Goal: Information Seeking & Learning: Learn about a topic

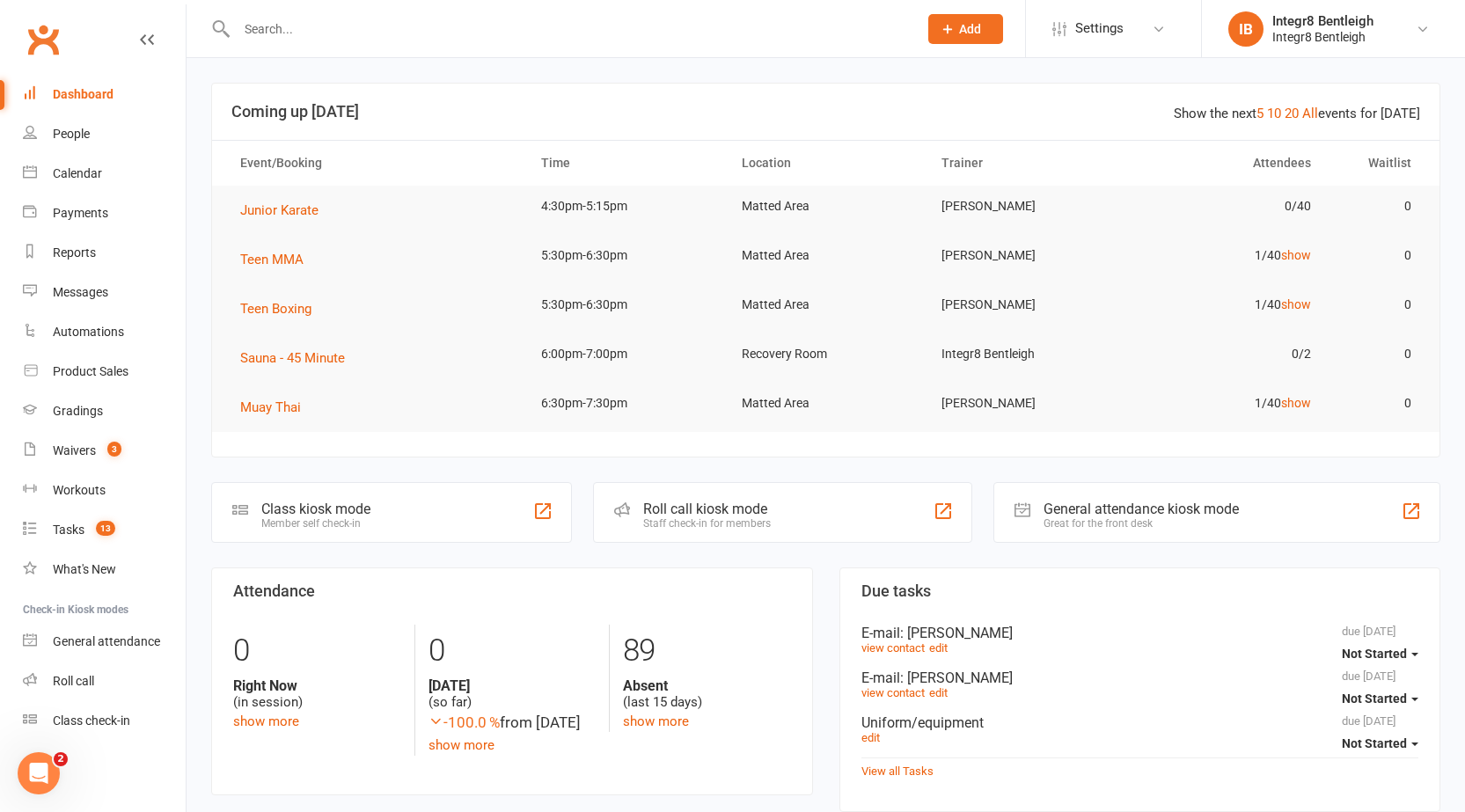
click at [475, 26] on input "text" at bounding box center [568, 29] width 674 height 25
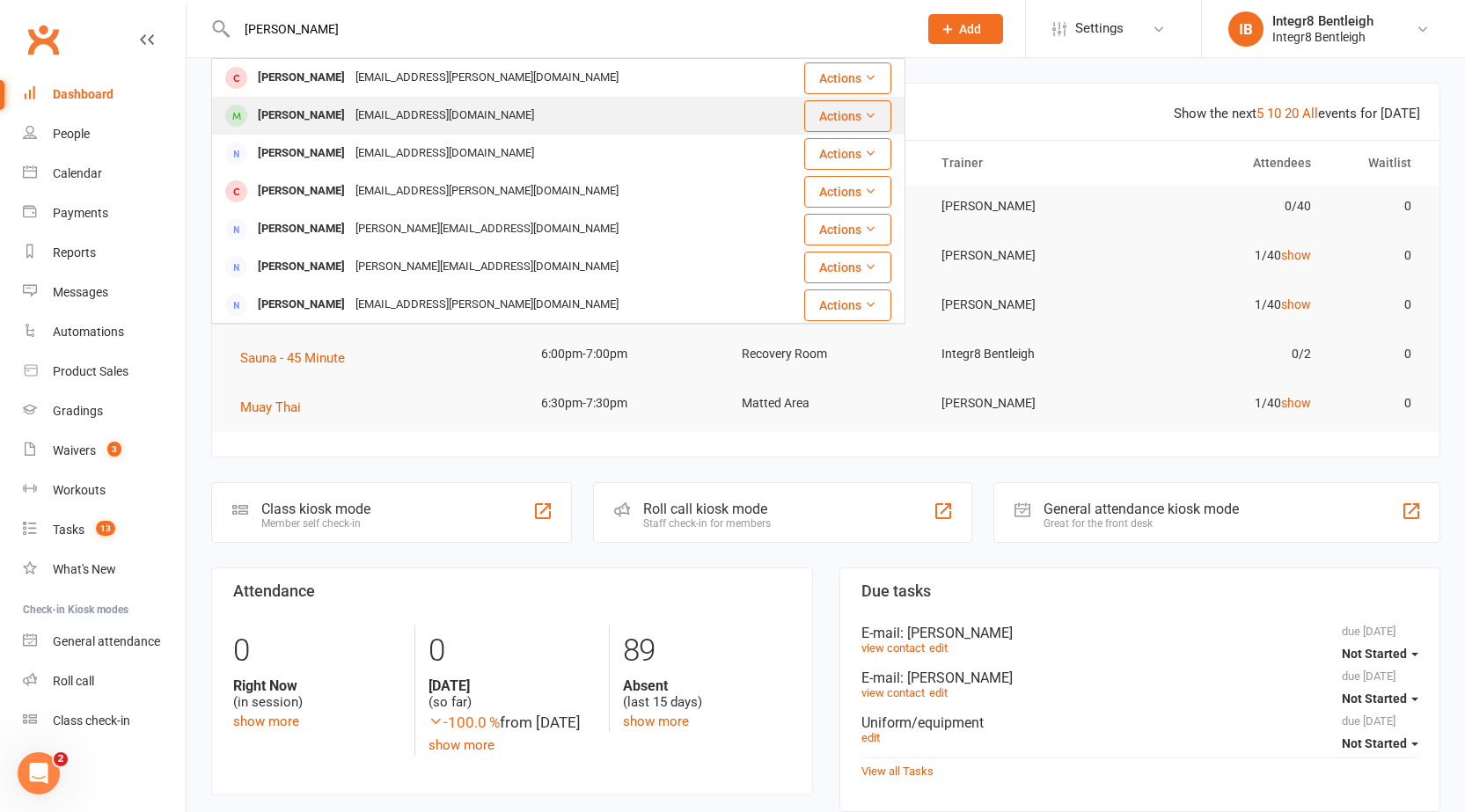
type input "[PERSON_NAME]"
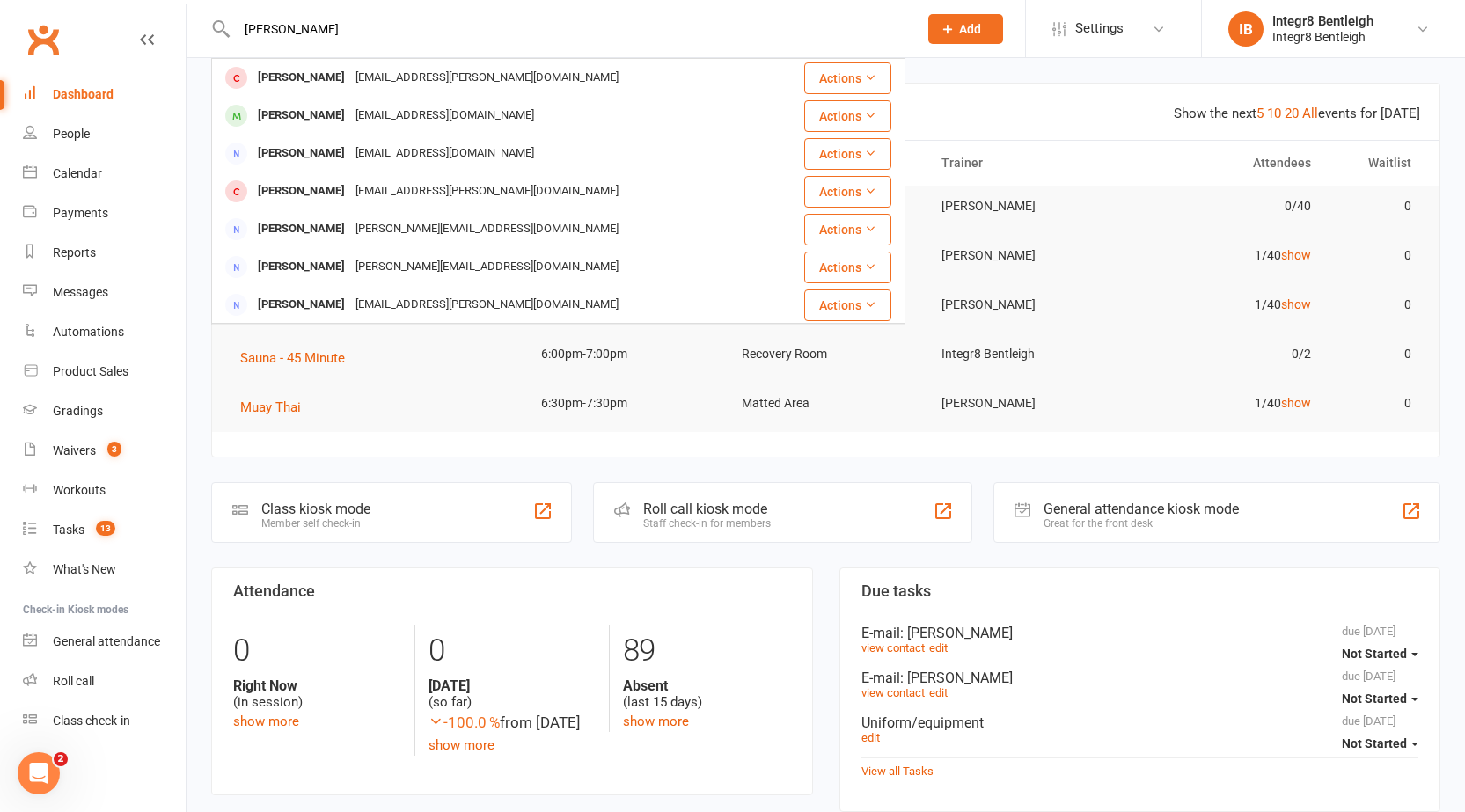
click at [517, 110] on div "[PERSON_NAME] [EMAIL_ADDRESS][DOMAIN_NAME]" at bounding box center [507, 115] width 590 height 36
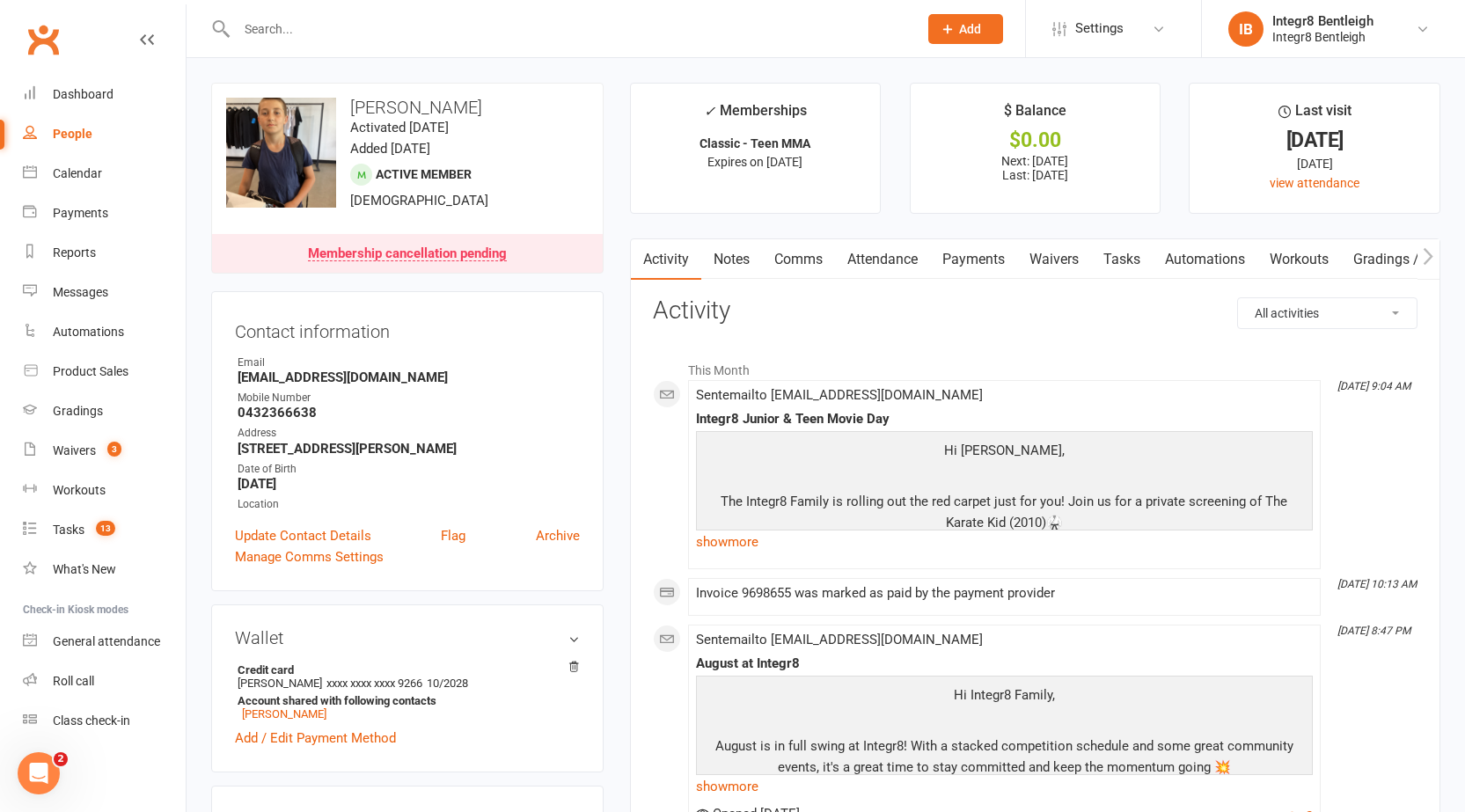
click at [727, 268] on link "Notes" at bounding box center [732, 259] width 61 height 41
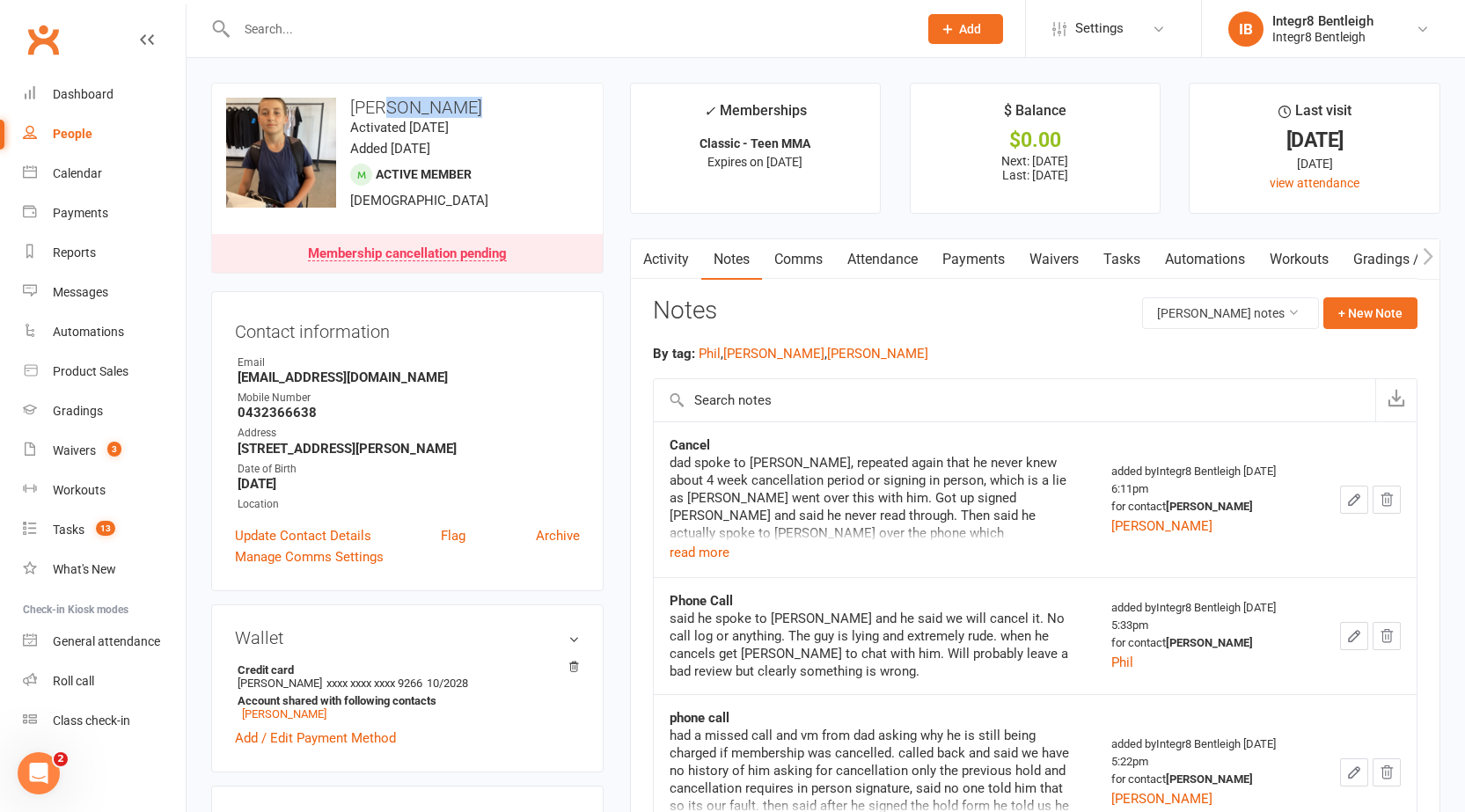
drag, startPoint x: 378, startPoint y: 105, endPoint x: 498, endPoint y: 116, distance: 120.5
click at [498, 116] on h3 "[PERSON_NAME]" at bounding box center [407, 107] width 362 height 19
click at [502, 101] on h3 "[PERSON_NAME]" at bounding box center [407, 107] width 362 height 19
drag, startPoint x: 415, startPoint y: 97, endPoint x: 571, endPoint y: 140, distance: 161.8
click at [508, 106] on h3 "[PERSON_NAME]" at bounding box center [407, 107] width 362 height 19
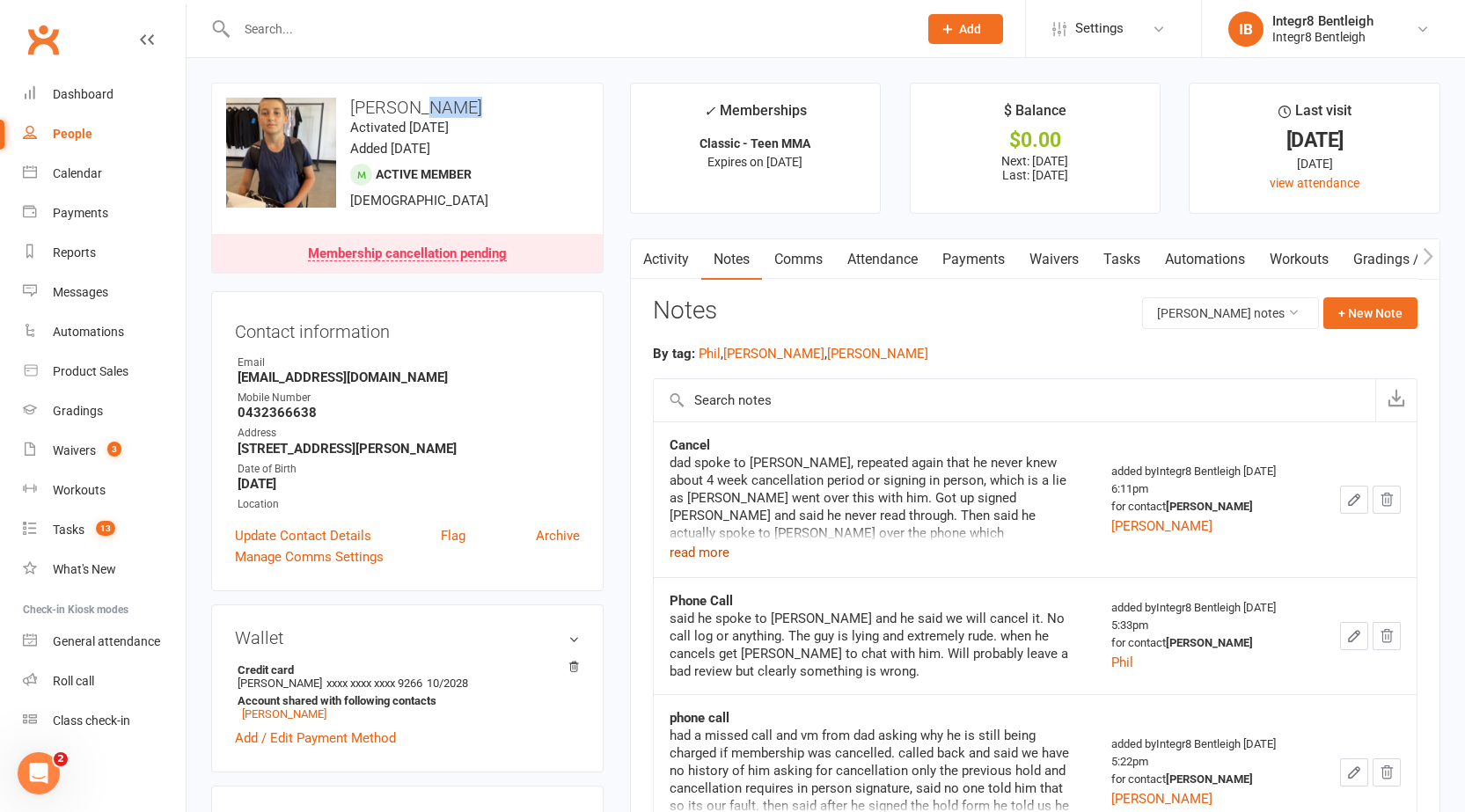
click at [682, 554] on button "read more" at bounding box center [698, 553] width 60 height 21
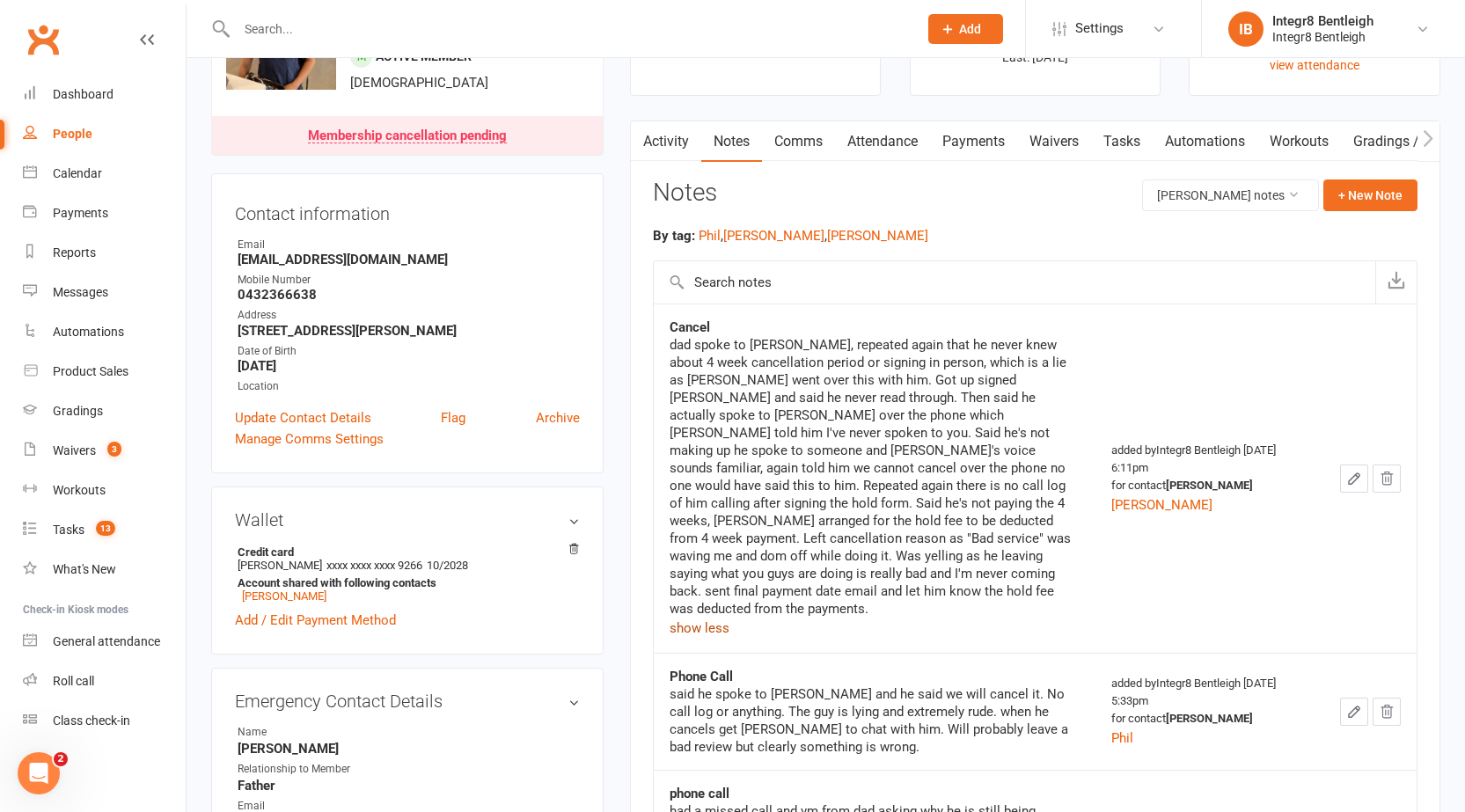
scroll to position [264, 0]
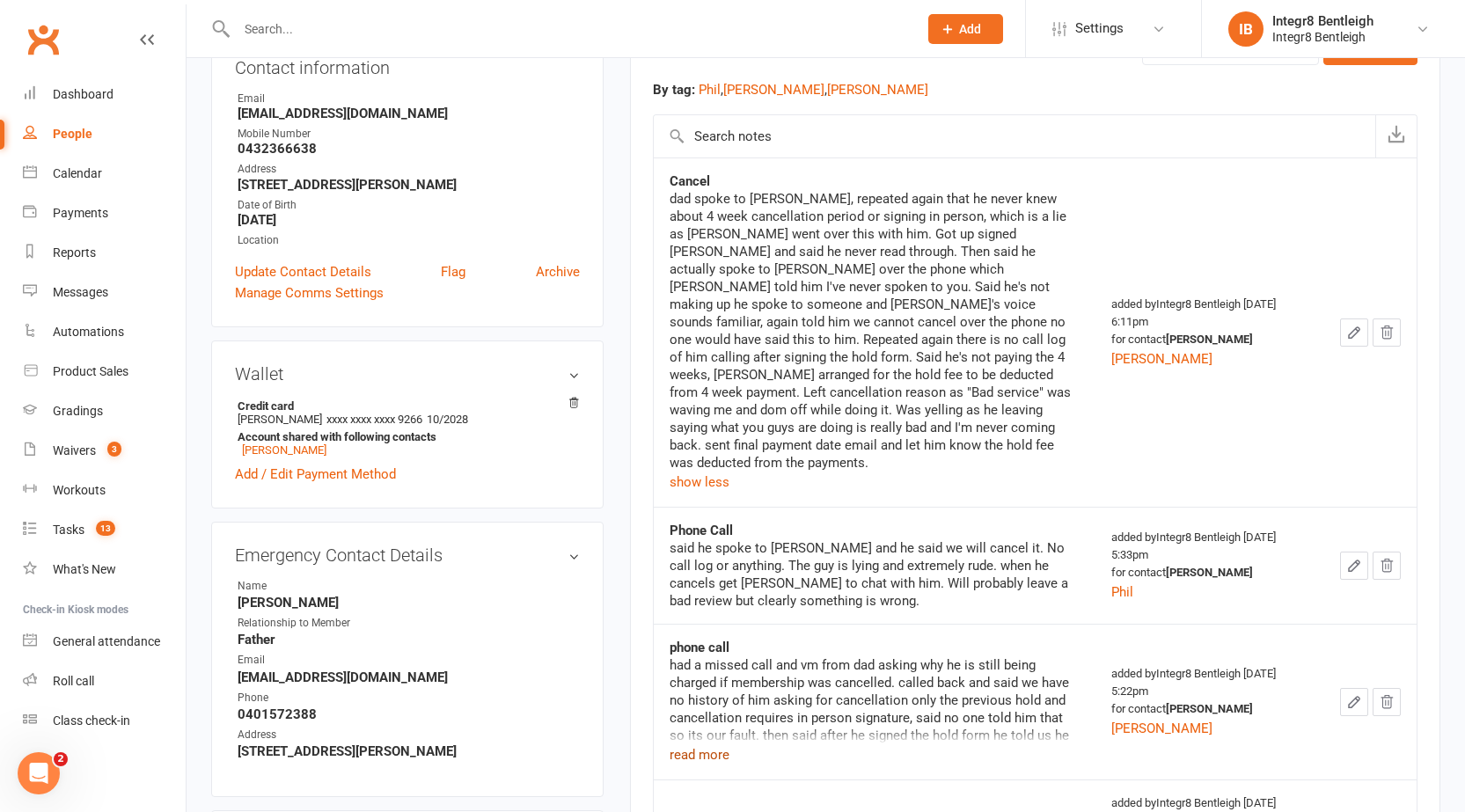
click at [702, 744] on button "read more" at bounding box center [698, 754] width 60 height 21
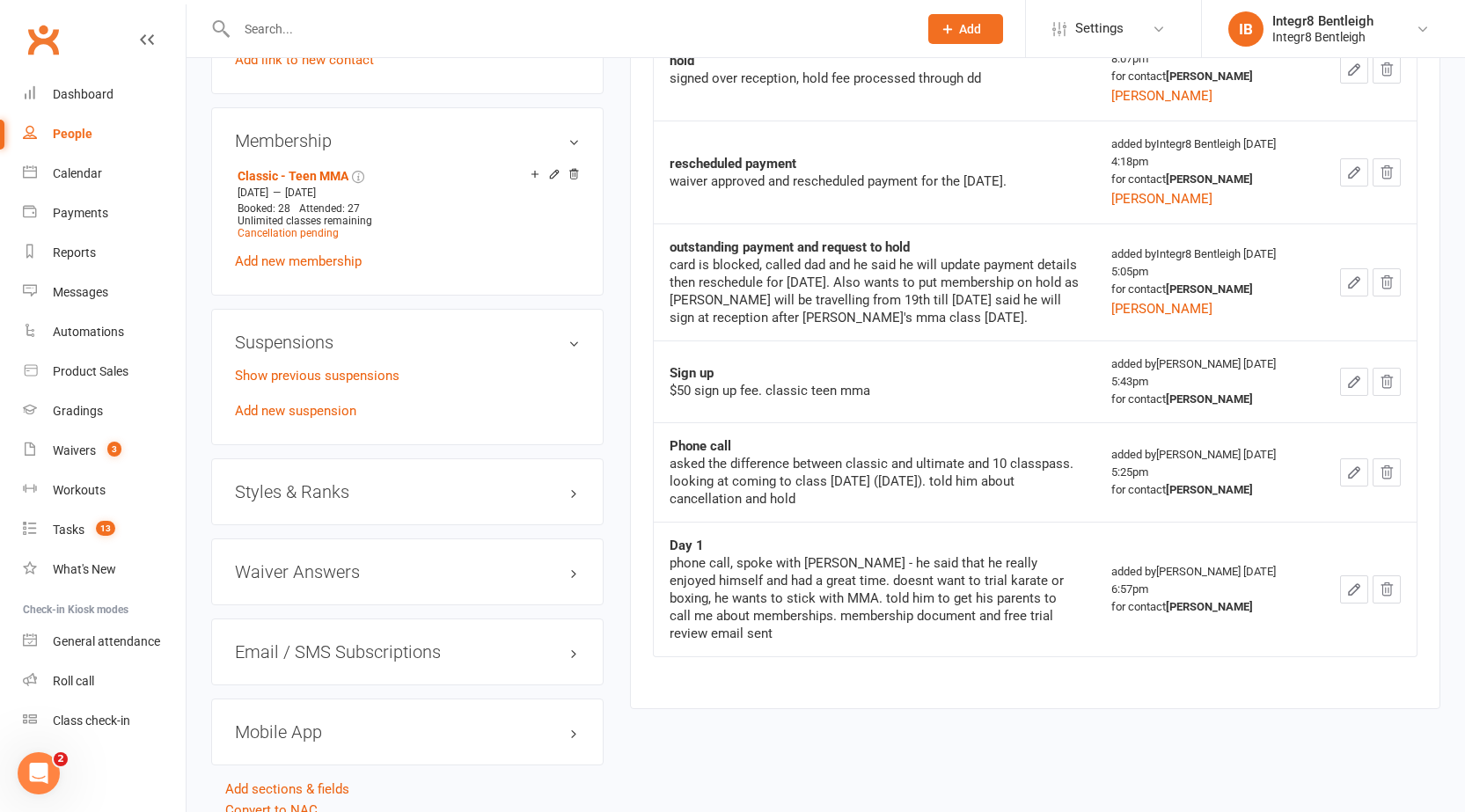
scroll to position [1143, 0]
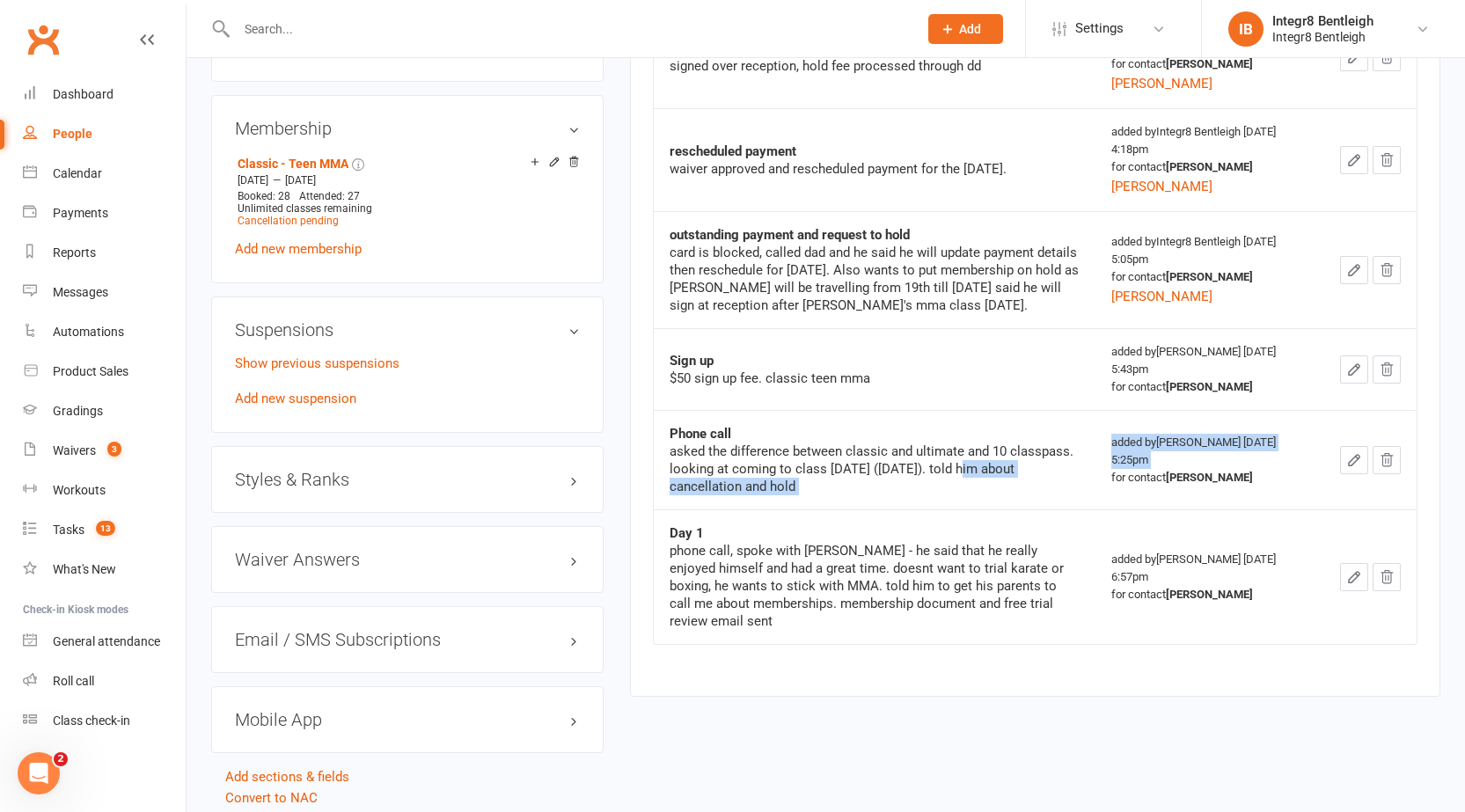
drag, startPoint x: 1032, startPoint y: 451, endPoint x: 1074, endPoint y: 468, distance: 45.3
click at [1074, 468] on tr "Phone call asked the difference between classic and ultimate and 10 classpass. …" at bounding box center [1035, 459] width 763 height 99
click at [972, 470] on div "asked the difference between classic and ultimate and 10 classpass. looking at …" at bounding box center [874, 469] width 410 height 53
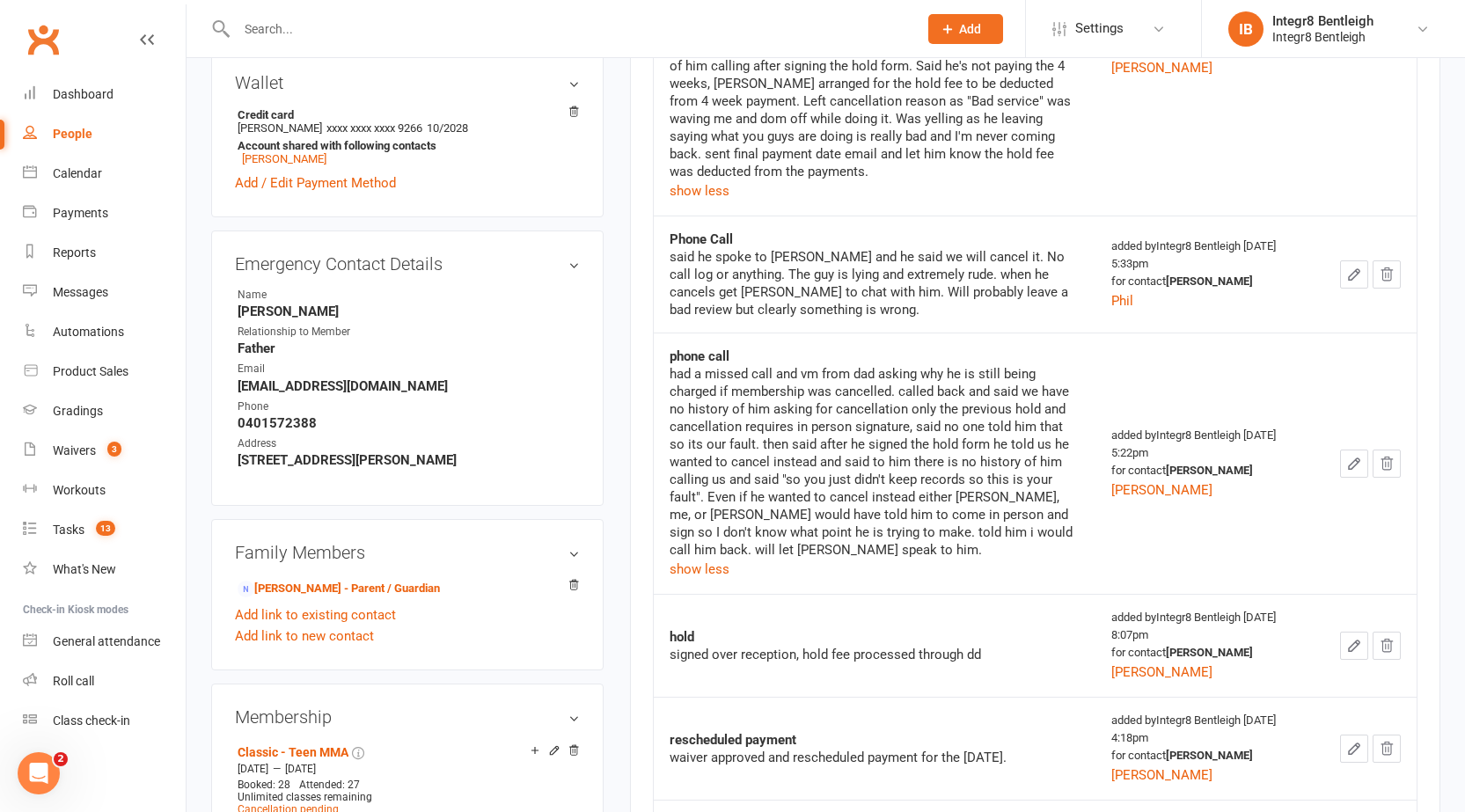
scroll to position [440, 0]
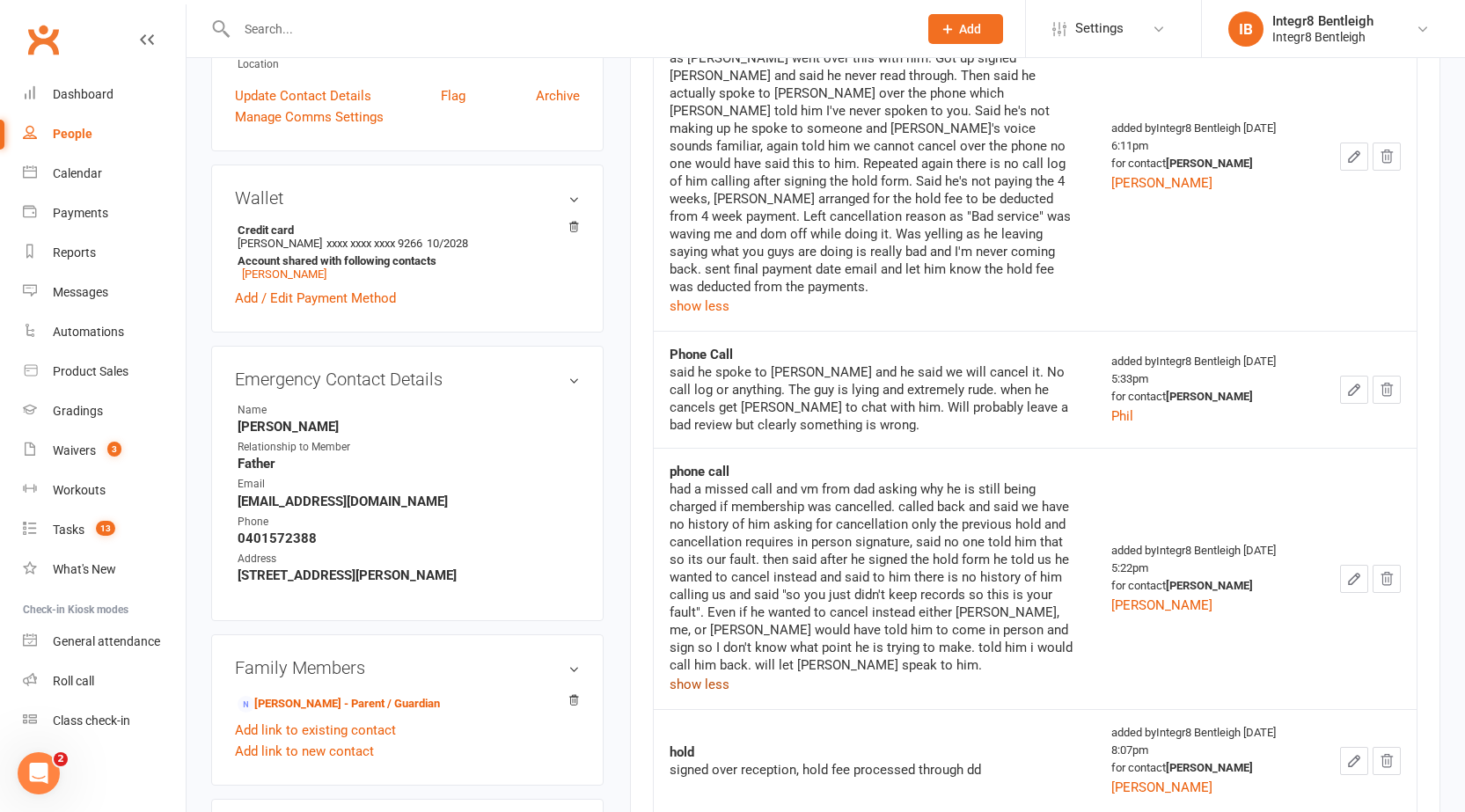
click at [713, 674] on button "show less" at bounding box center [698, 684] width 60 height 21
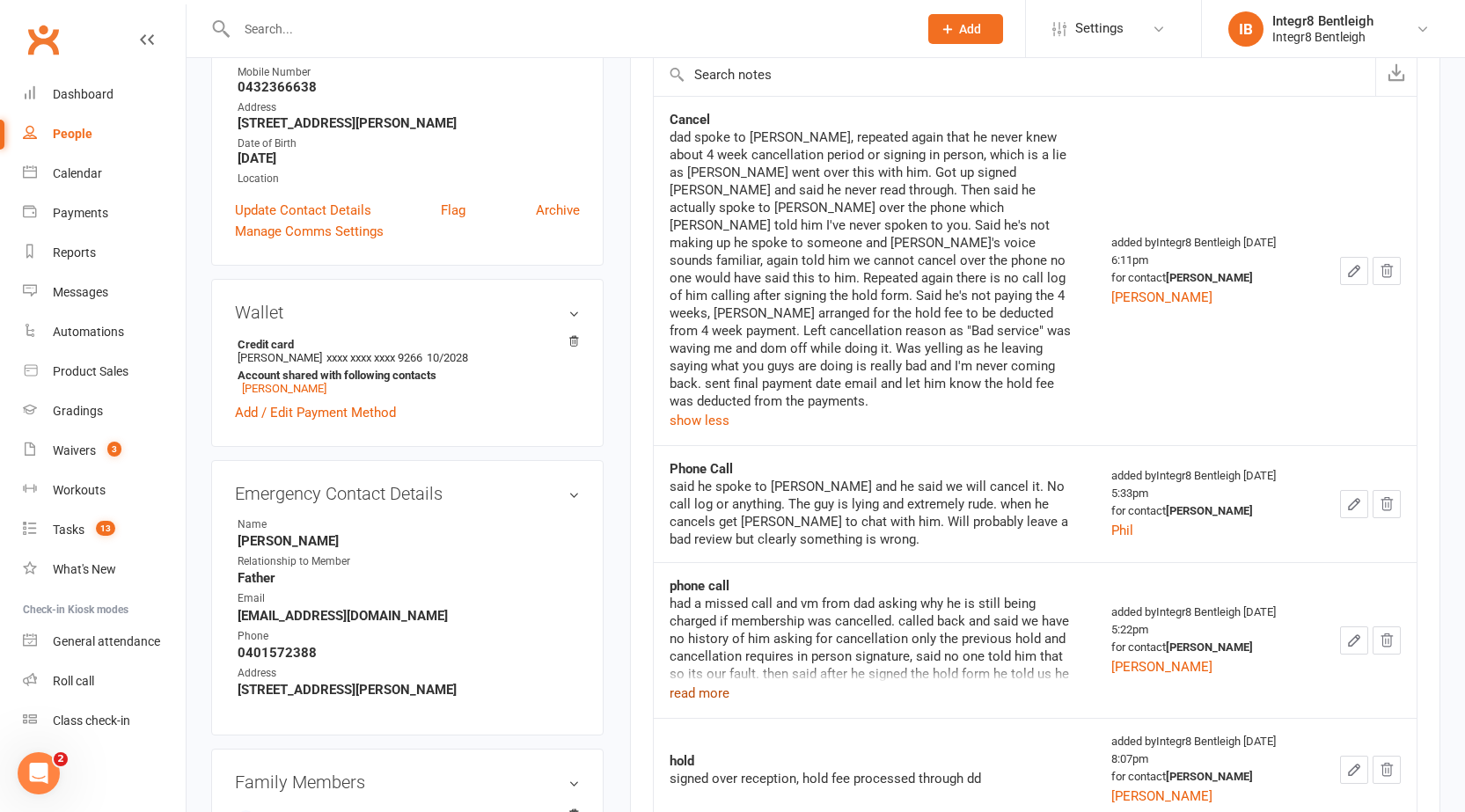
scroll to position [352, 0]
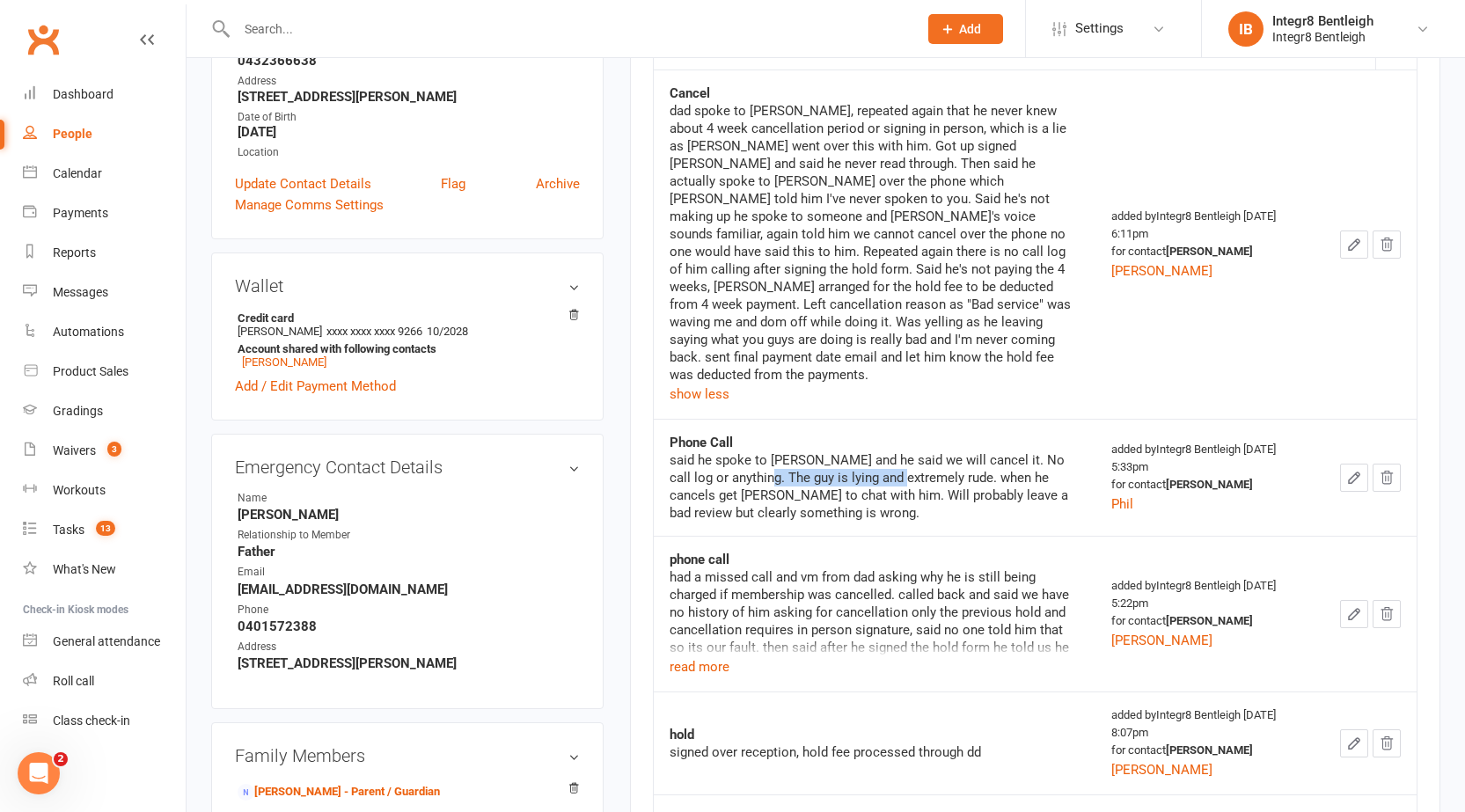
drag, startPoint x: 764, startPoint y: 455, endPoint x: 903, endPoint y: 457, distance: 139.0
click at [903, 457] on div "said he spoke to [PERSON_NAME] and he said we will cancel it. No call log or an…" at bounding box center [874, 486] width 410 height 70
click at [910, 468] on div "said he spoke to [PERSON_NAME] and he said we will cancel it. No call log or an…" at bounding box center [874, 486] width 410 height 70
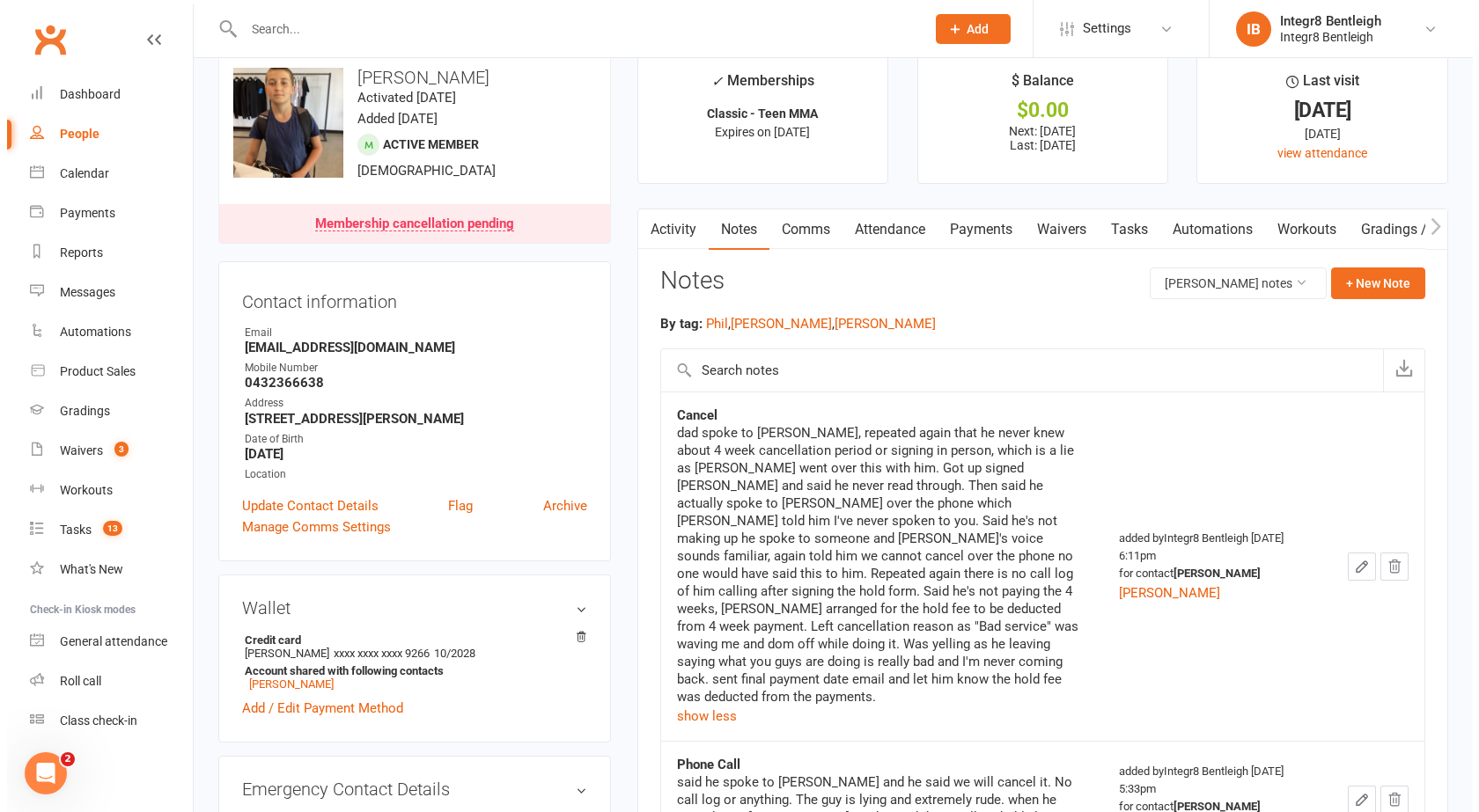
scroll to position [0, 0]
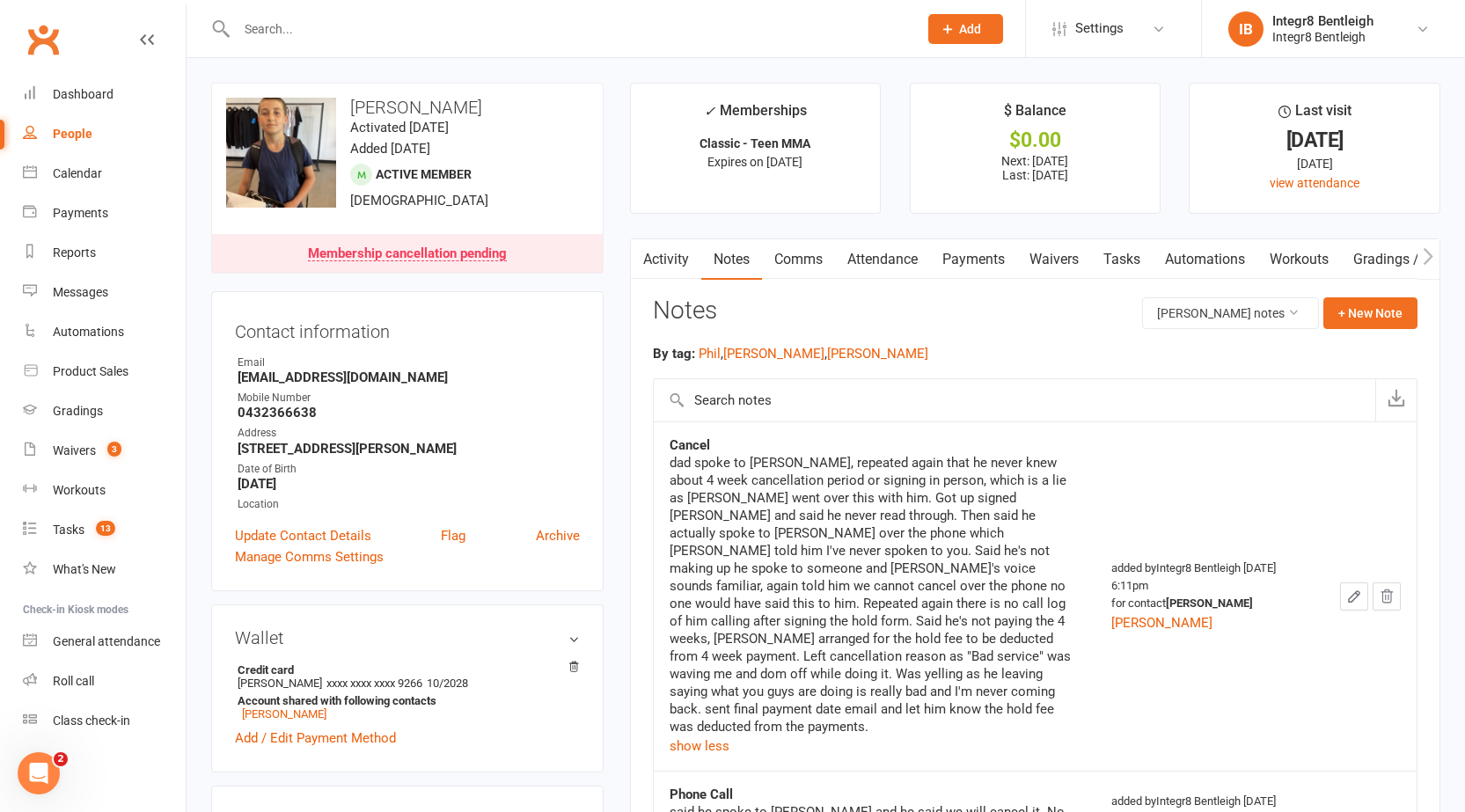
click at [51, 136] on link "People" at bounding box center [104, 134] width 163 height 40
select select "100"
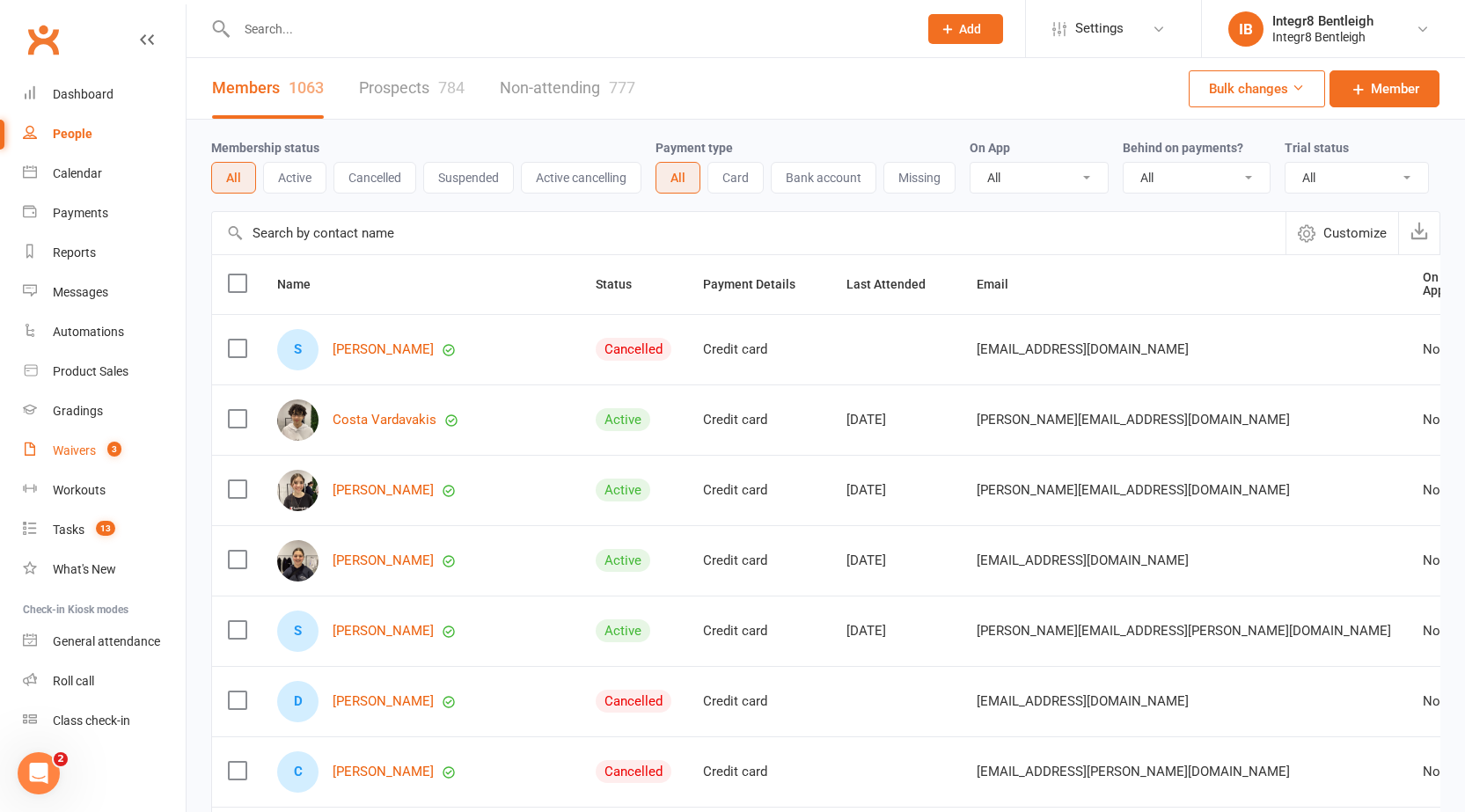
click at [84, 454] on div "Waivers" at bounding box center [75, 450] width 44 height 14
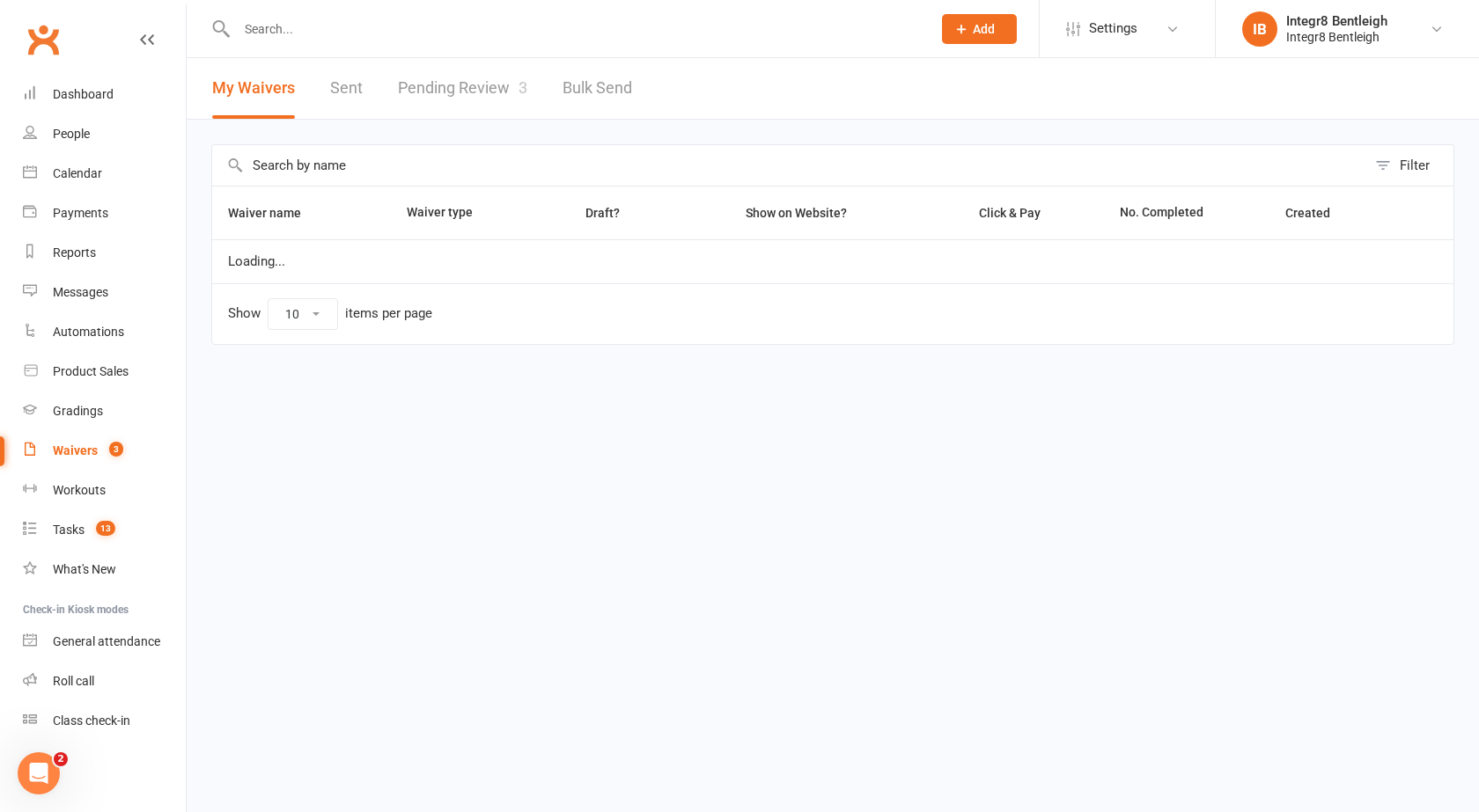
click at [482, 88] on link "Pending Review 3" at bounding box center [462, 88] width 130 height 61
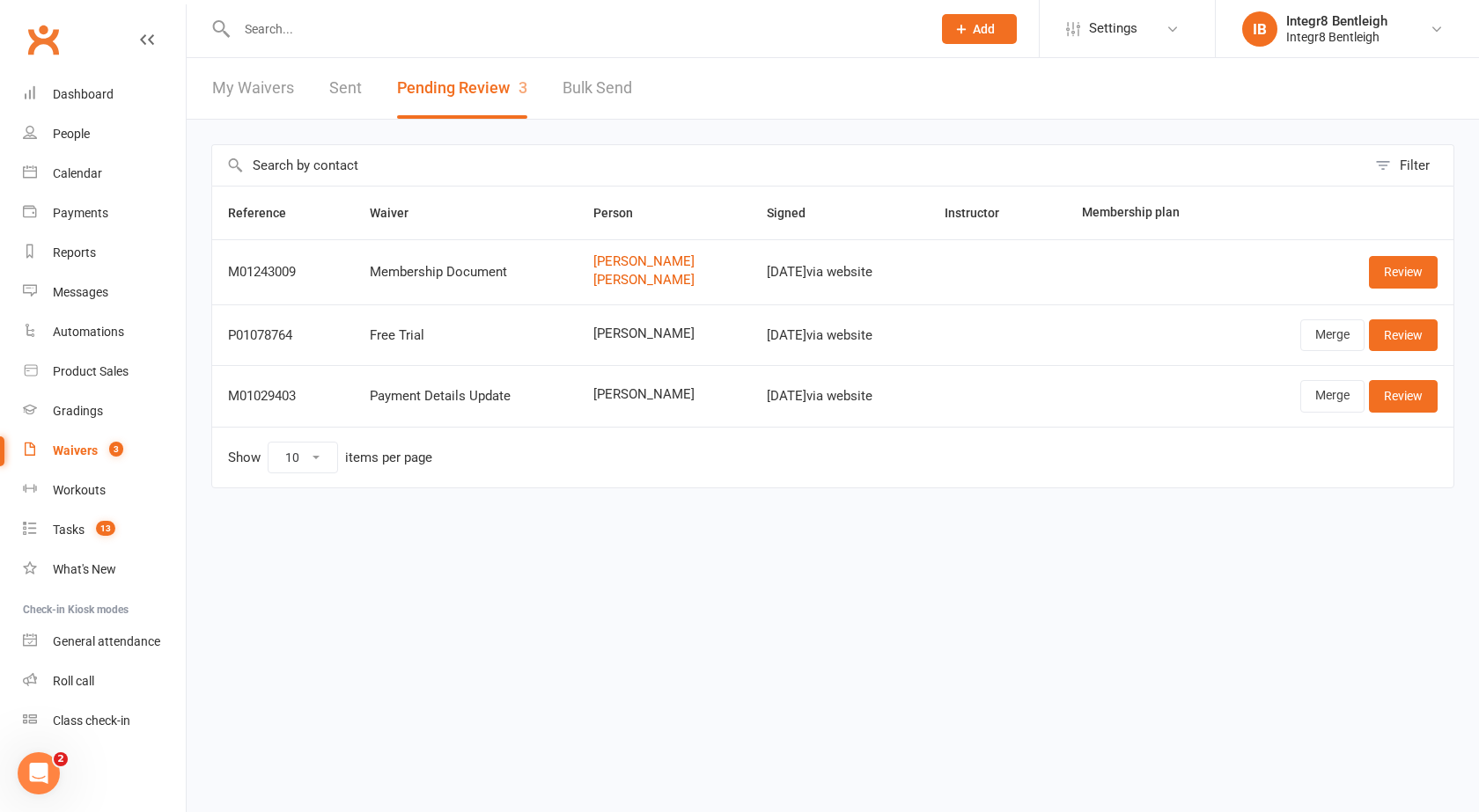
click at [281, 23] on input "text" at bounding box center [575, 29] width 687 height 25
click at [605, 562] on html "Prospect Member Non-attending contact Class / event Appointment Grading event T…" at bounding box center [740, 281] width 1479 height 562
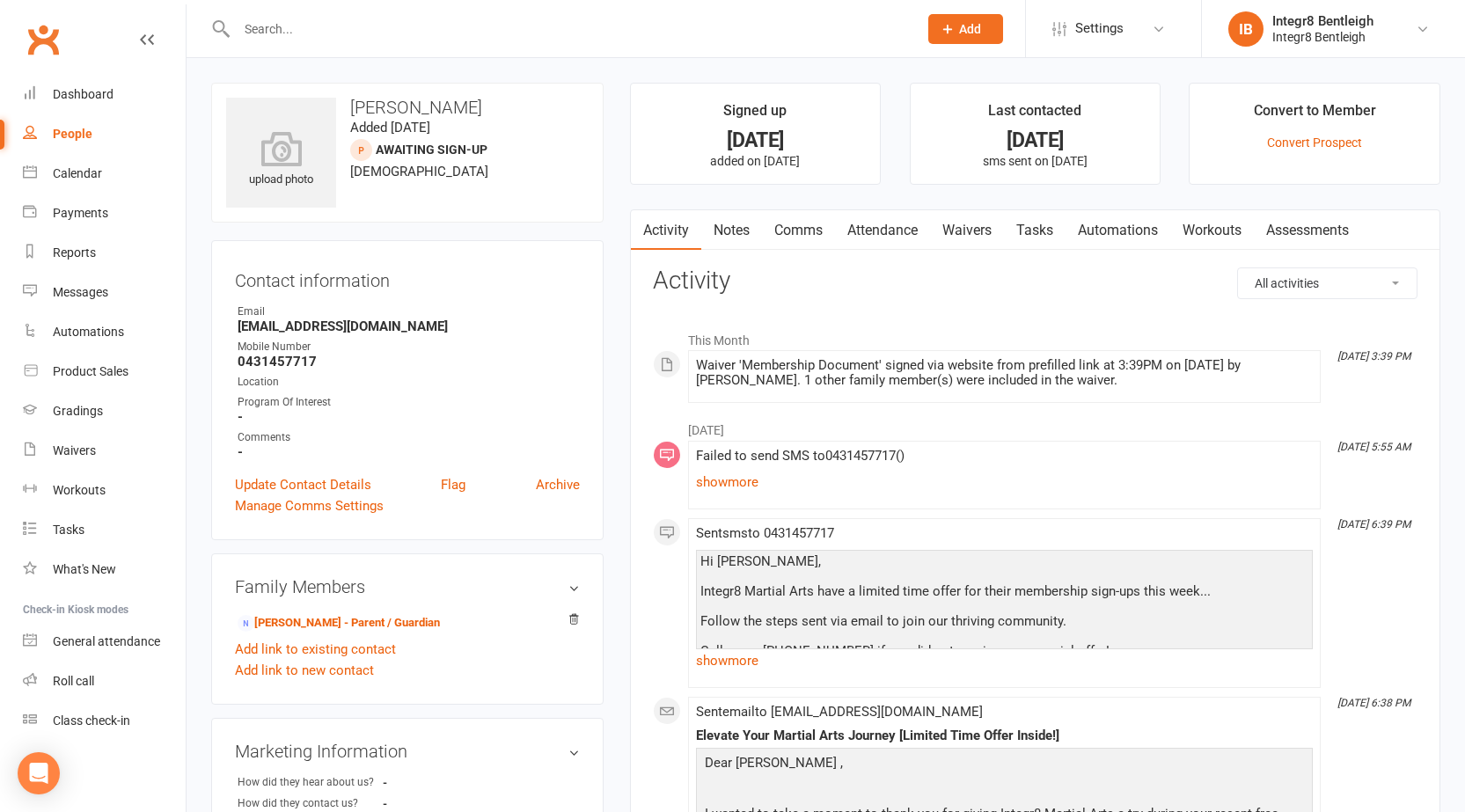
click at [735, 233] on link "Notes" at bounding box center [732, 230] width 61 height 41
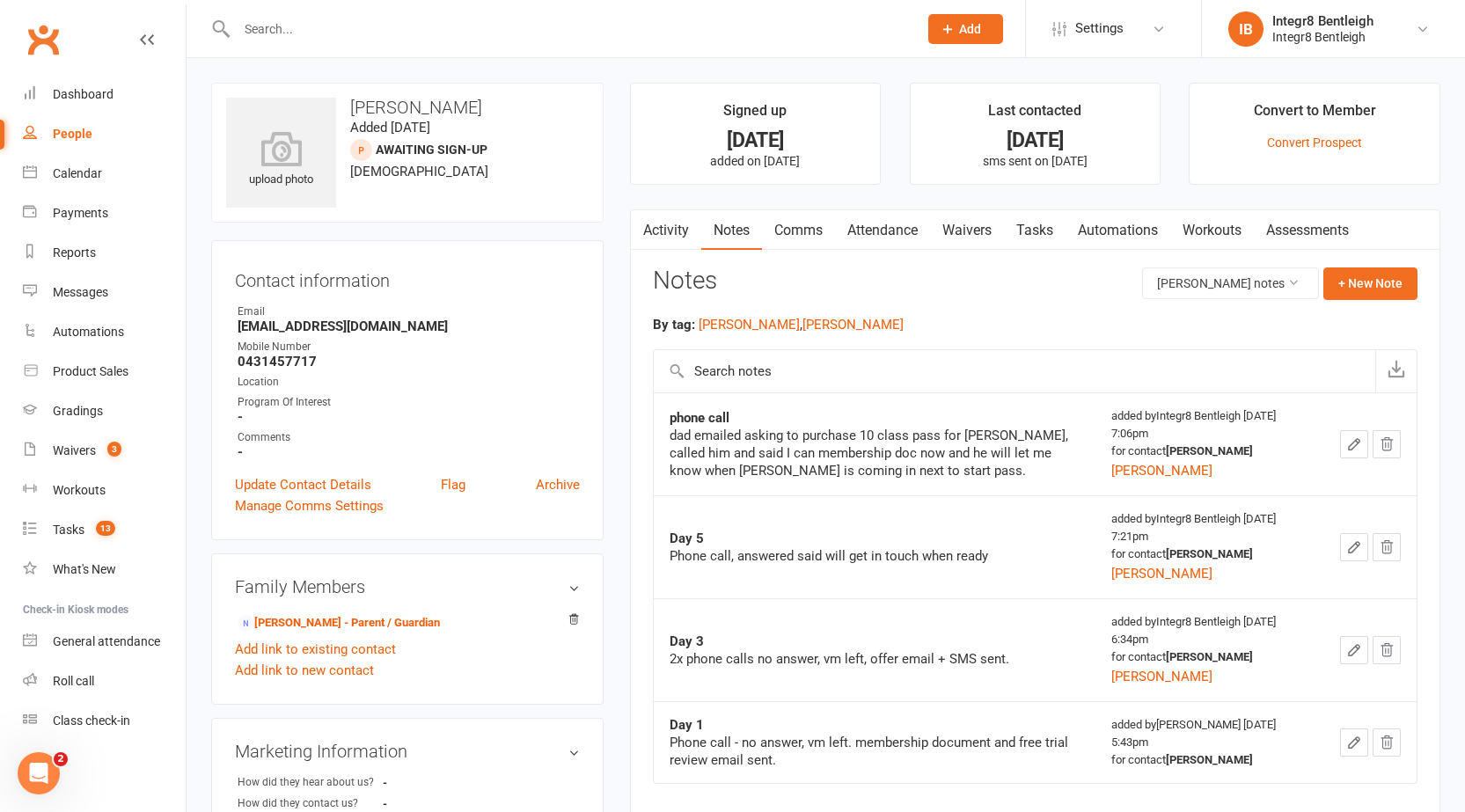
click at [686, 224] on link "Activity" at bounding box center [665, 230] width 70 height 41
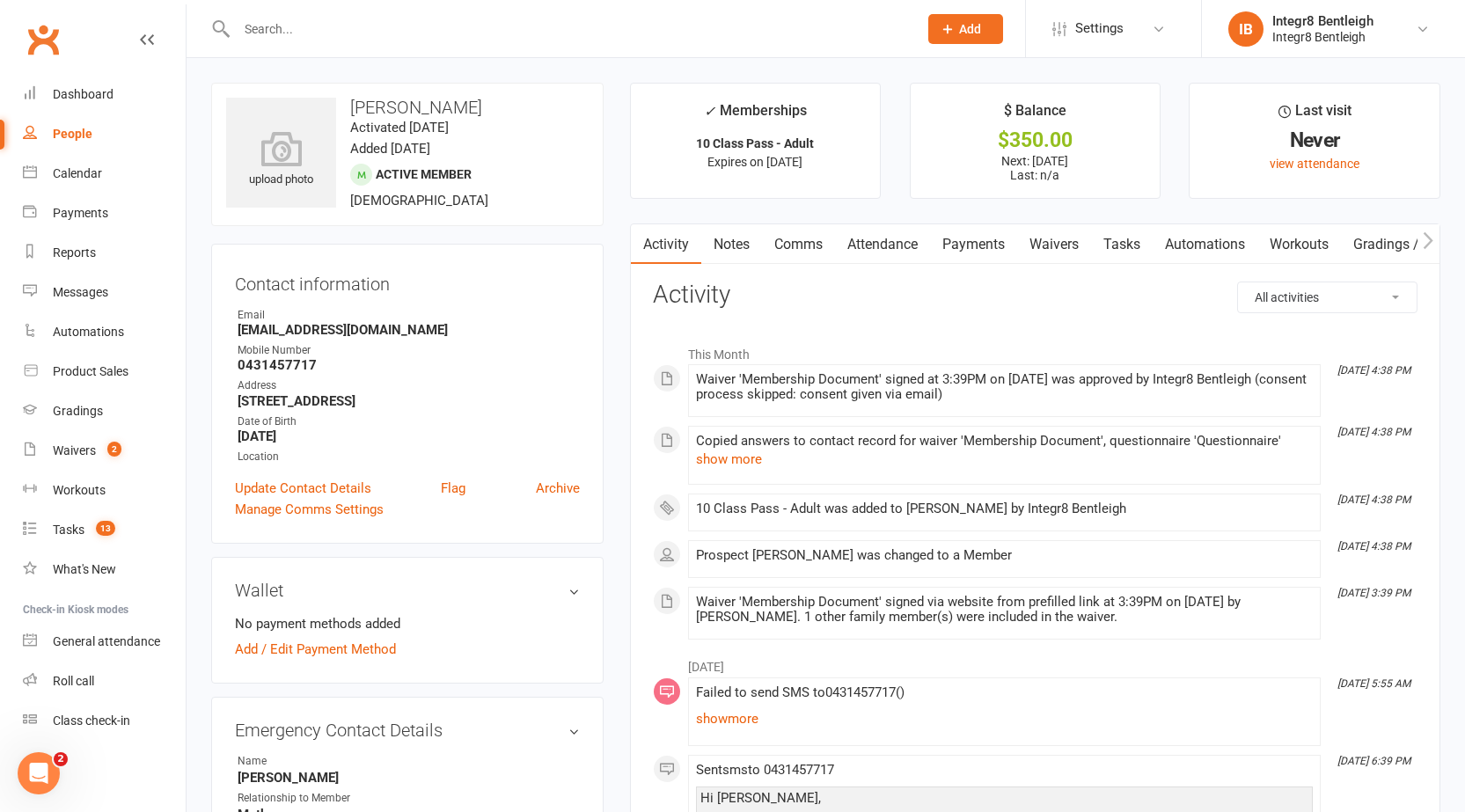
click at [730, 238] on link "Notes" at bounding box center [732, 244] width 61 height 41
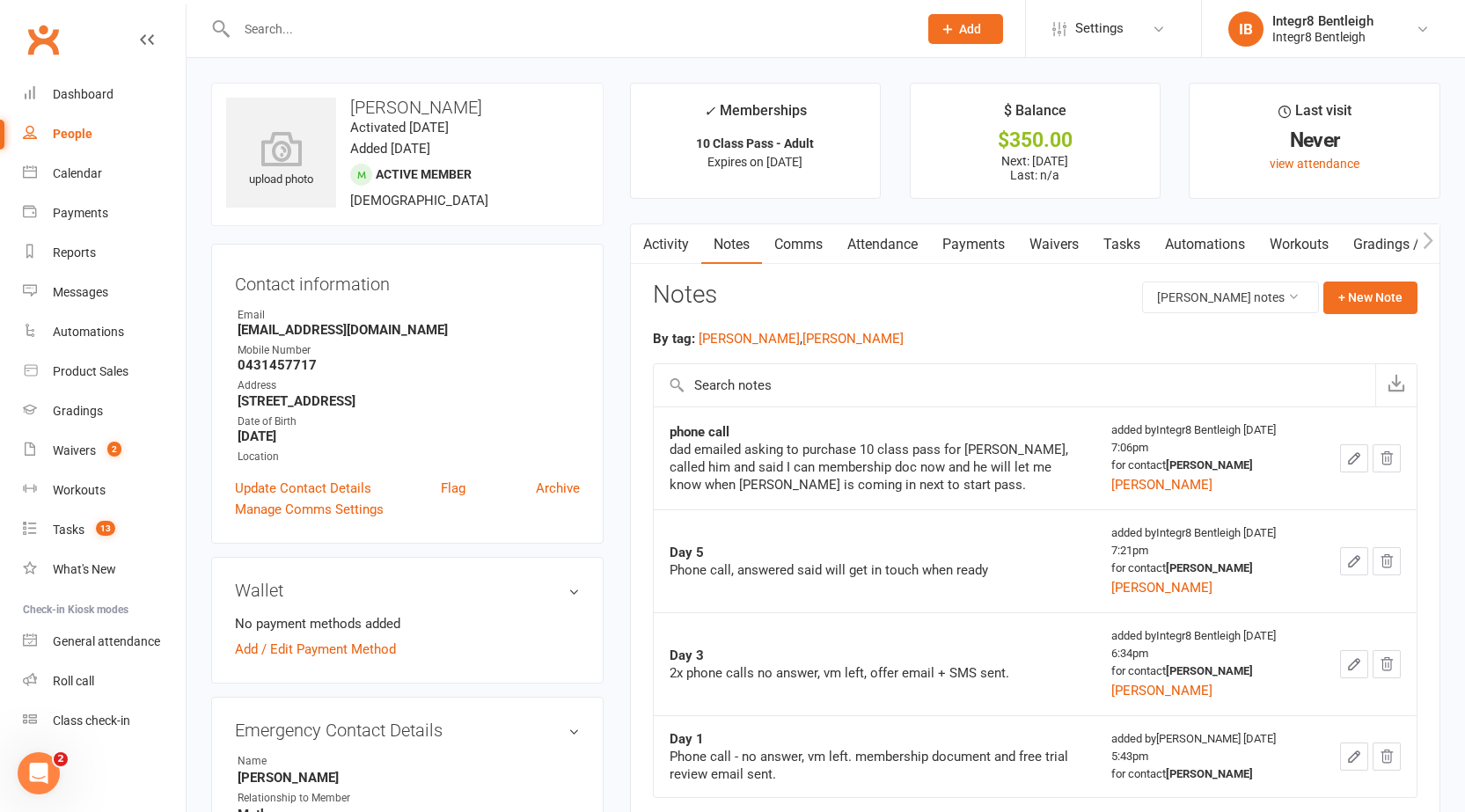
click at [662, 242] on link "Activity" at bounding box center [665, 244] width 70 height 41
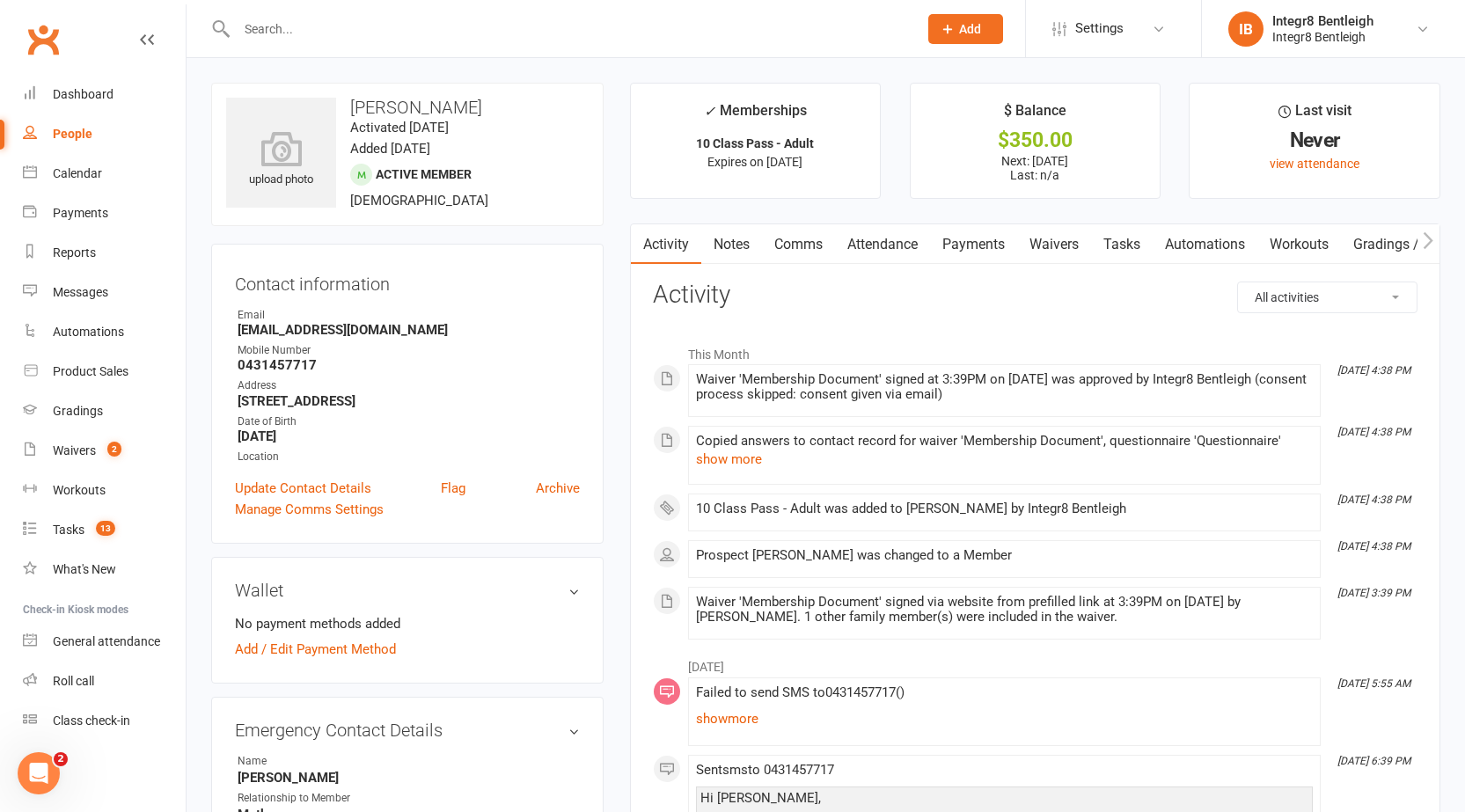
click at [679, 242] on link "Activity" at bounding box center [665, 244] width 70 height 41
click at [743, 232] on link "Notes" at bounding box center [732, 244] width 61 height 41
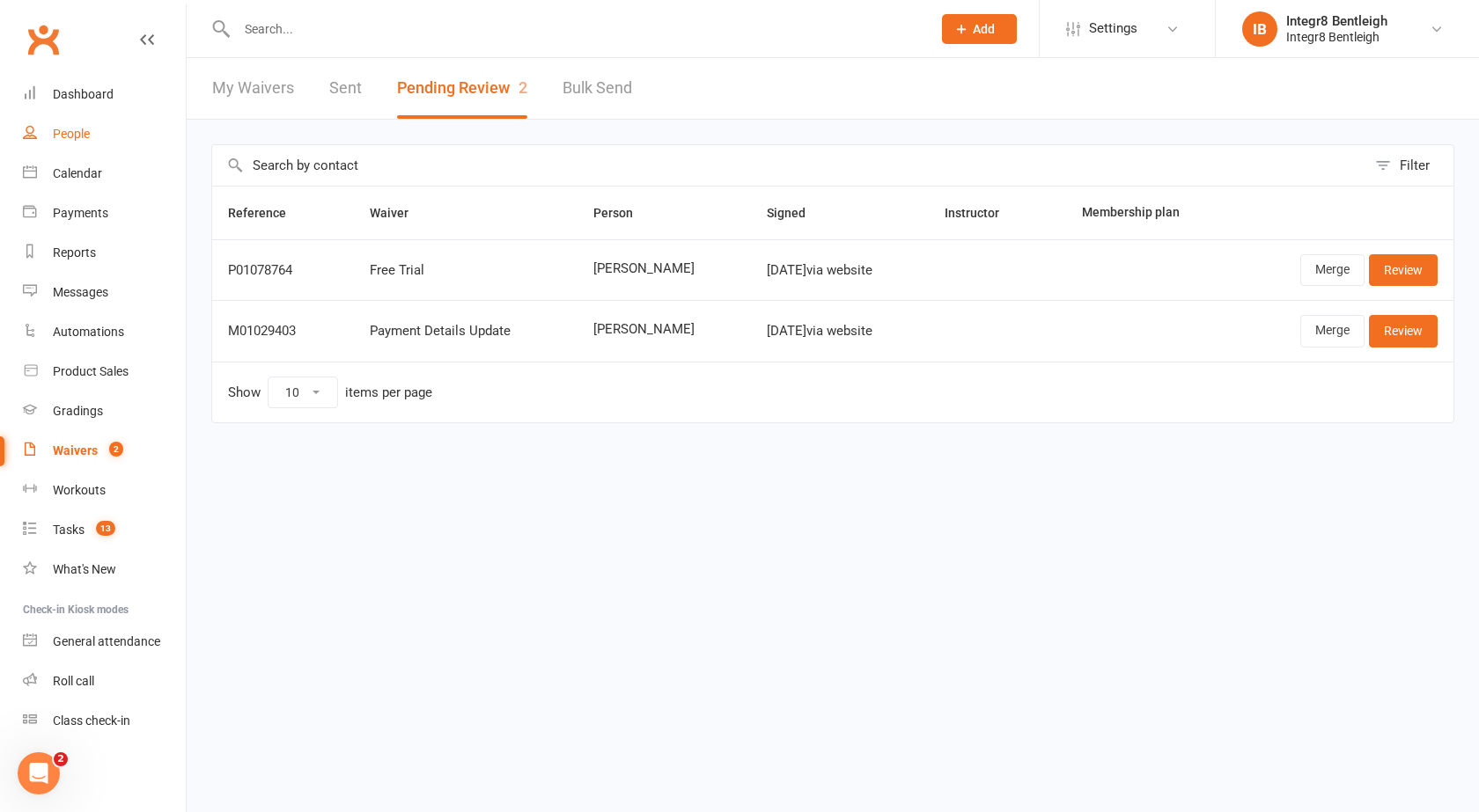
click at [91, 144] on link "People" at bounding box center [104, 134] width 163 height 40
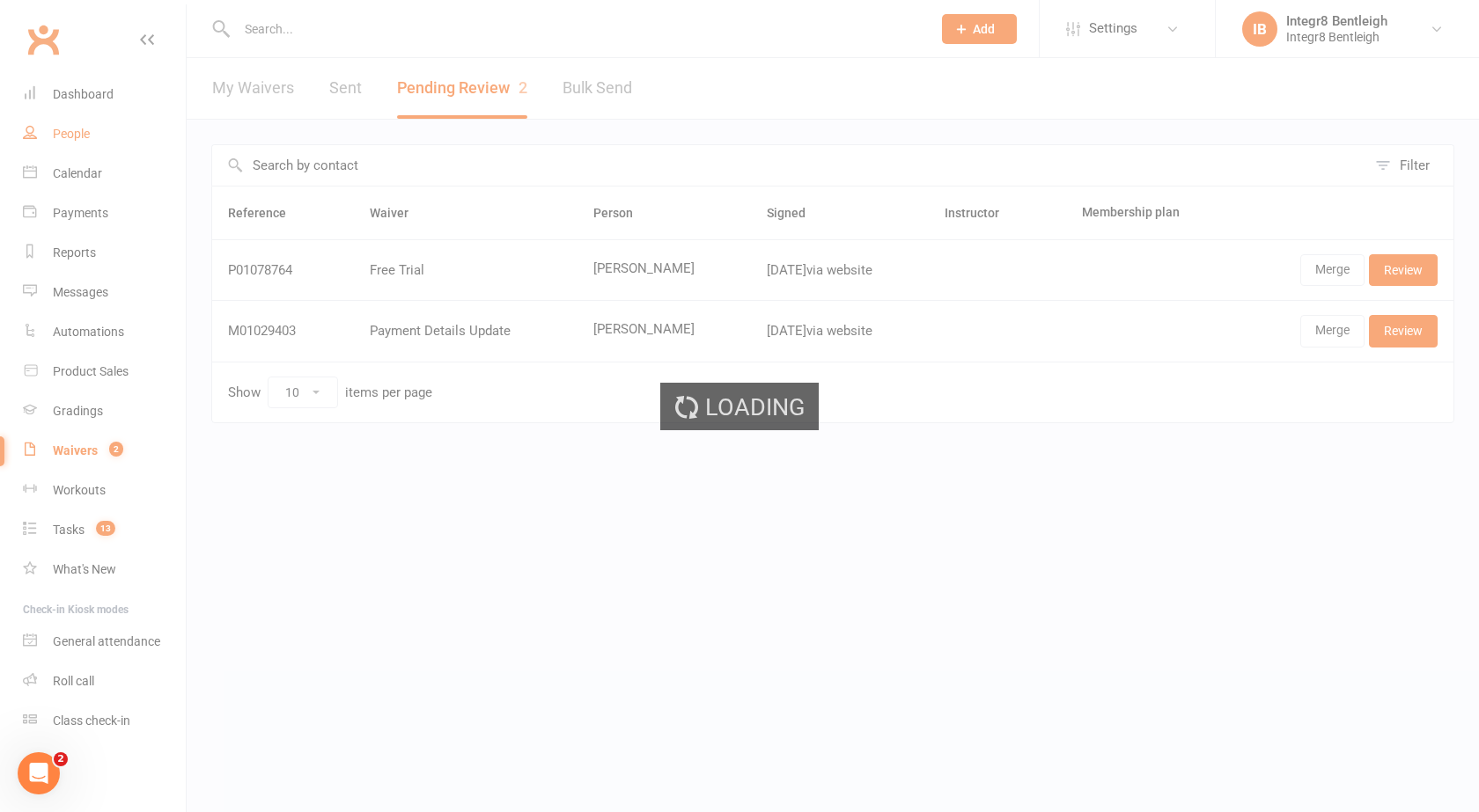
select select "100"
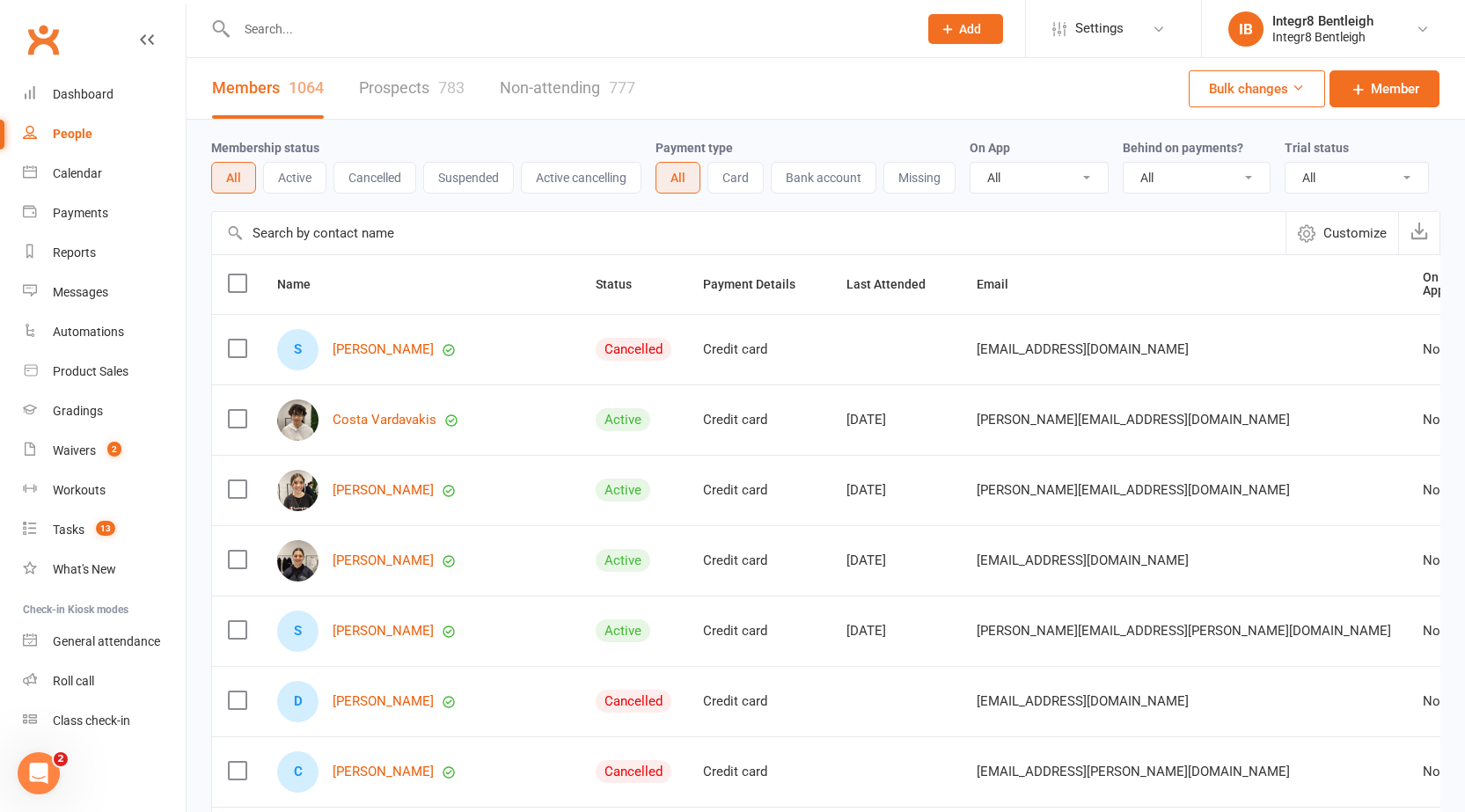
click at [303, 31] on input "text" at bounding box center [568, 29] width 674 height 25
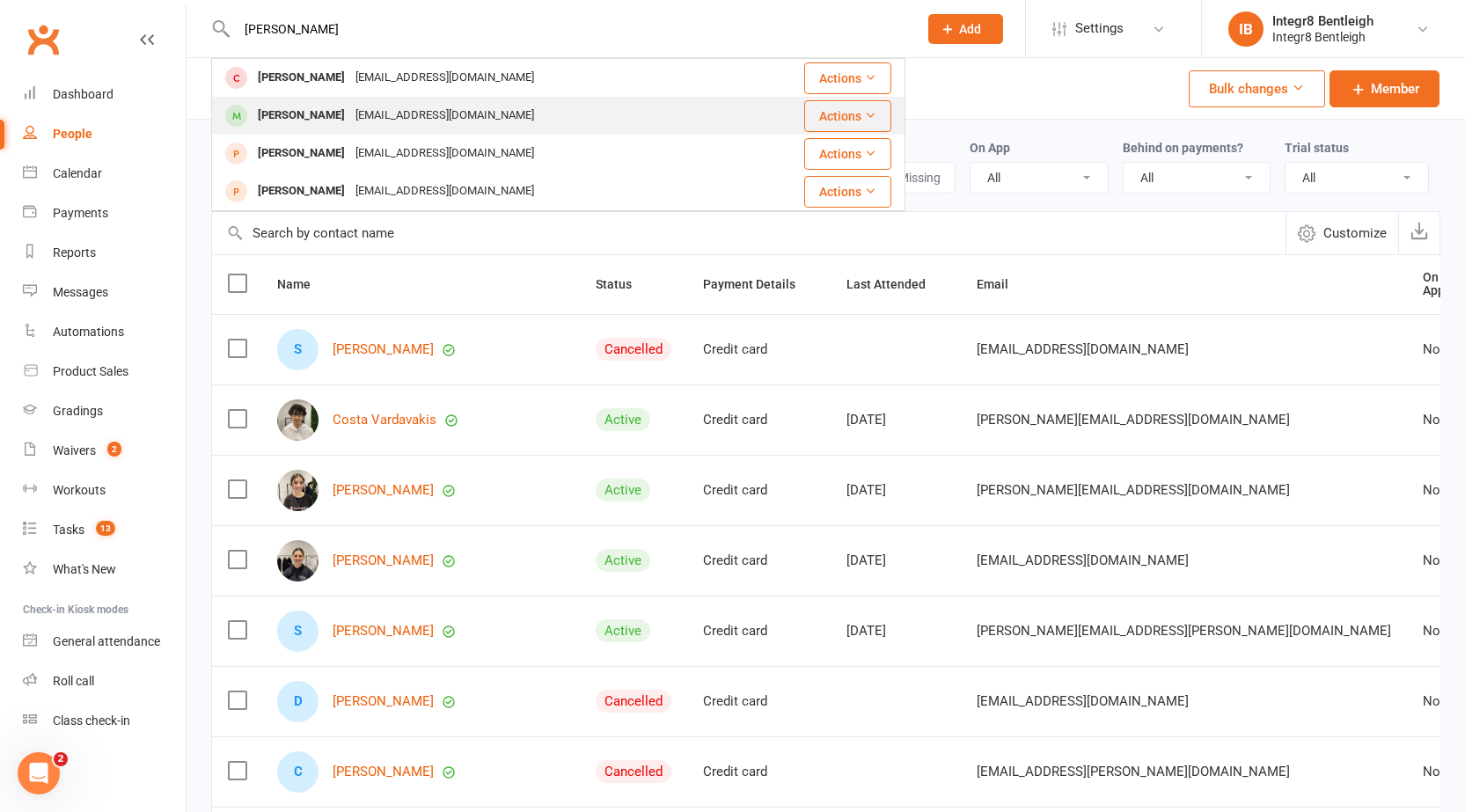
type input "tim"
click at [350, 108] on div "vzh777@yahoo.com.au" at bounding box center [445, 115] width 189 height 26
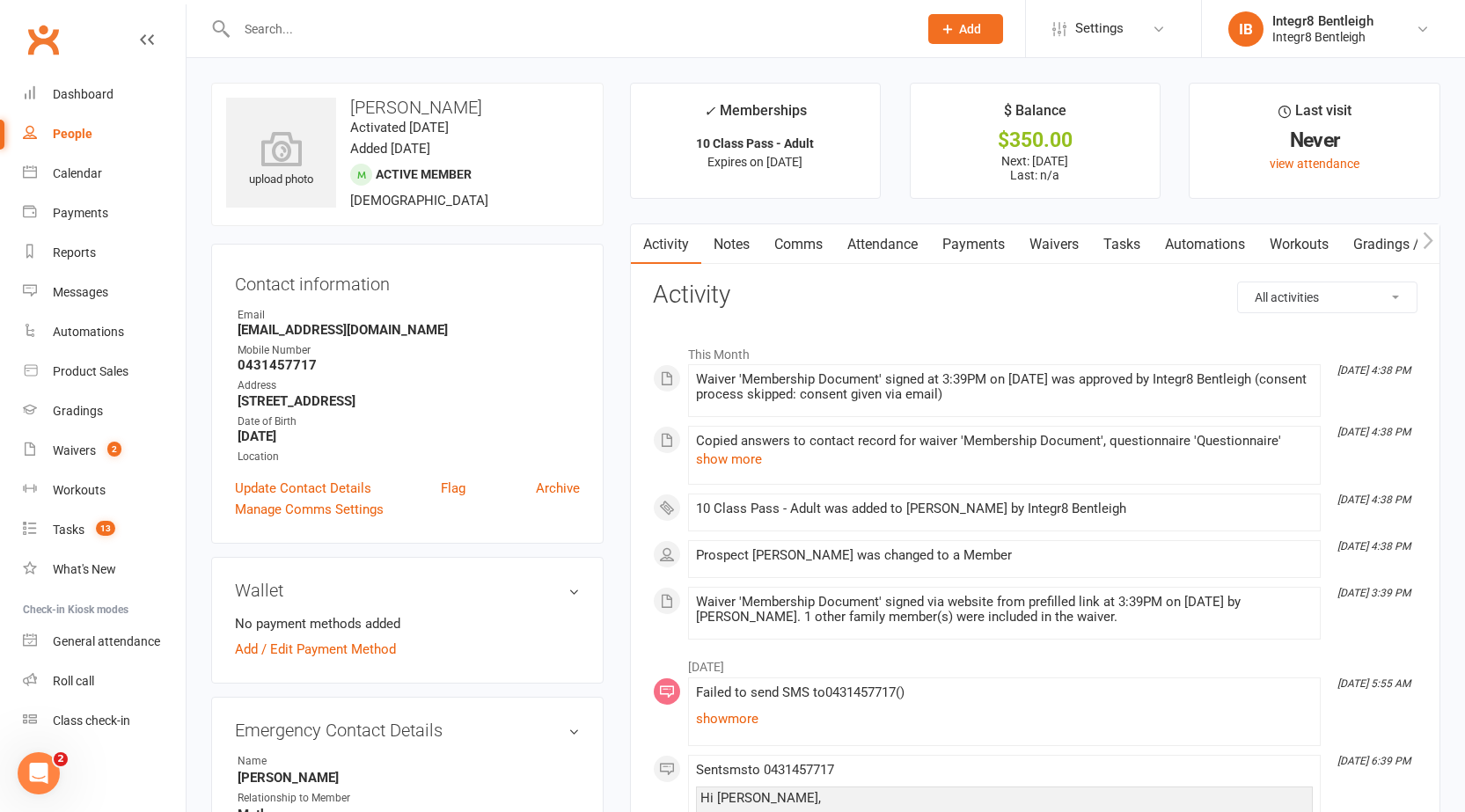
click at [721, 245] on link "Notes" at bounding box center [732, 244] width 61 height 41
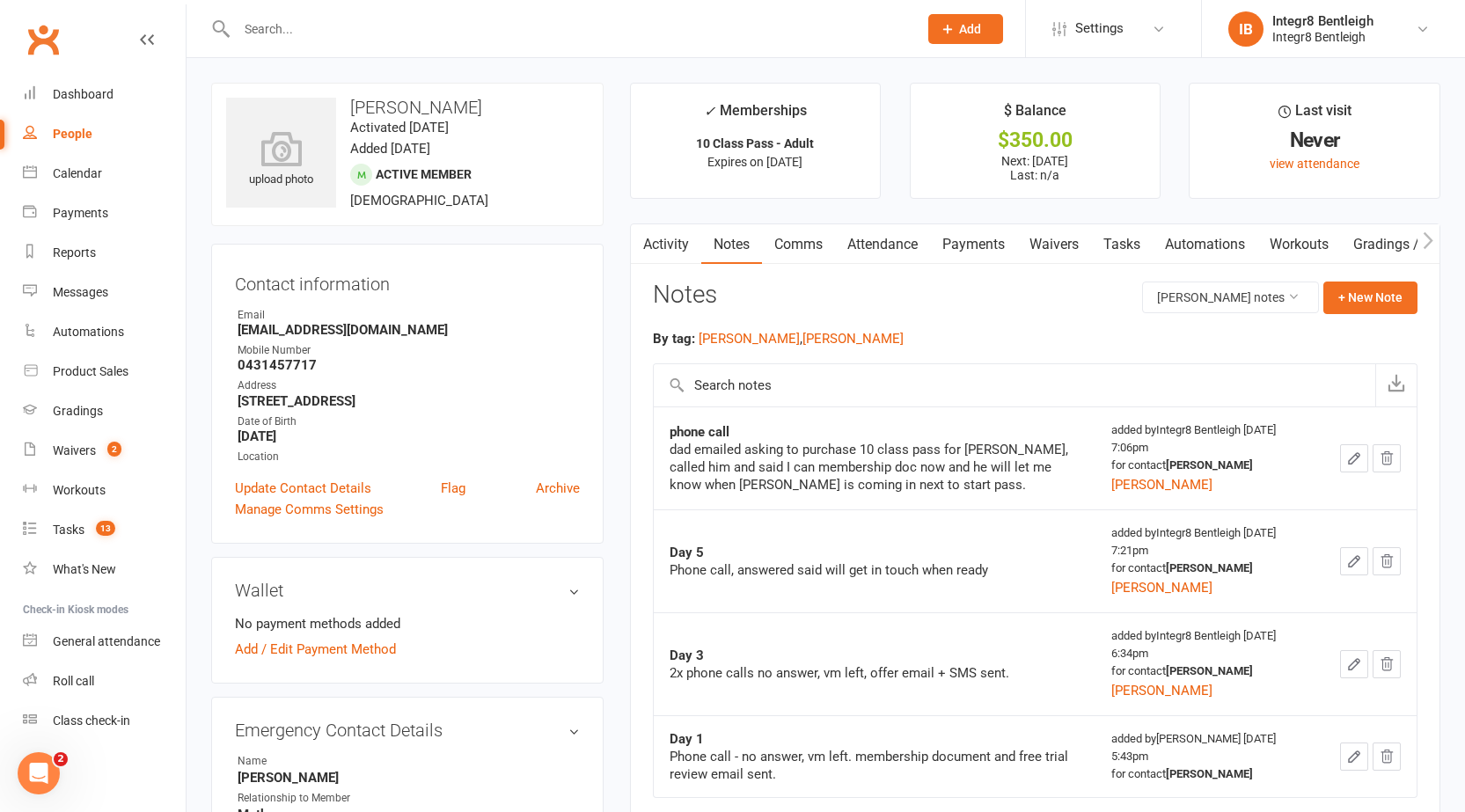
click at [672, 248] on link "Activity" at bounding box center [665, 244] width 70 height 41
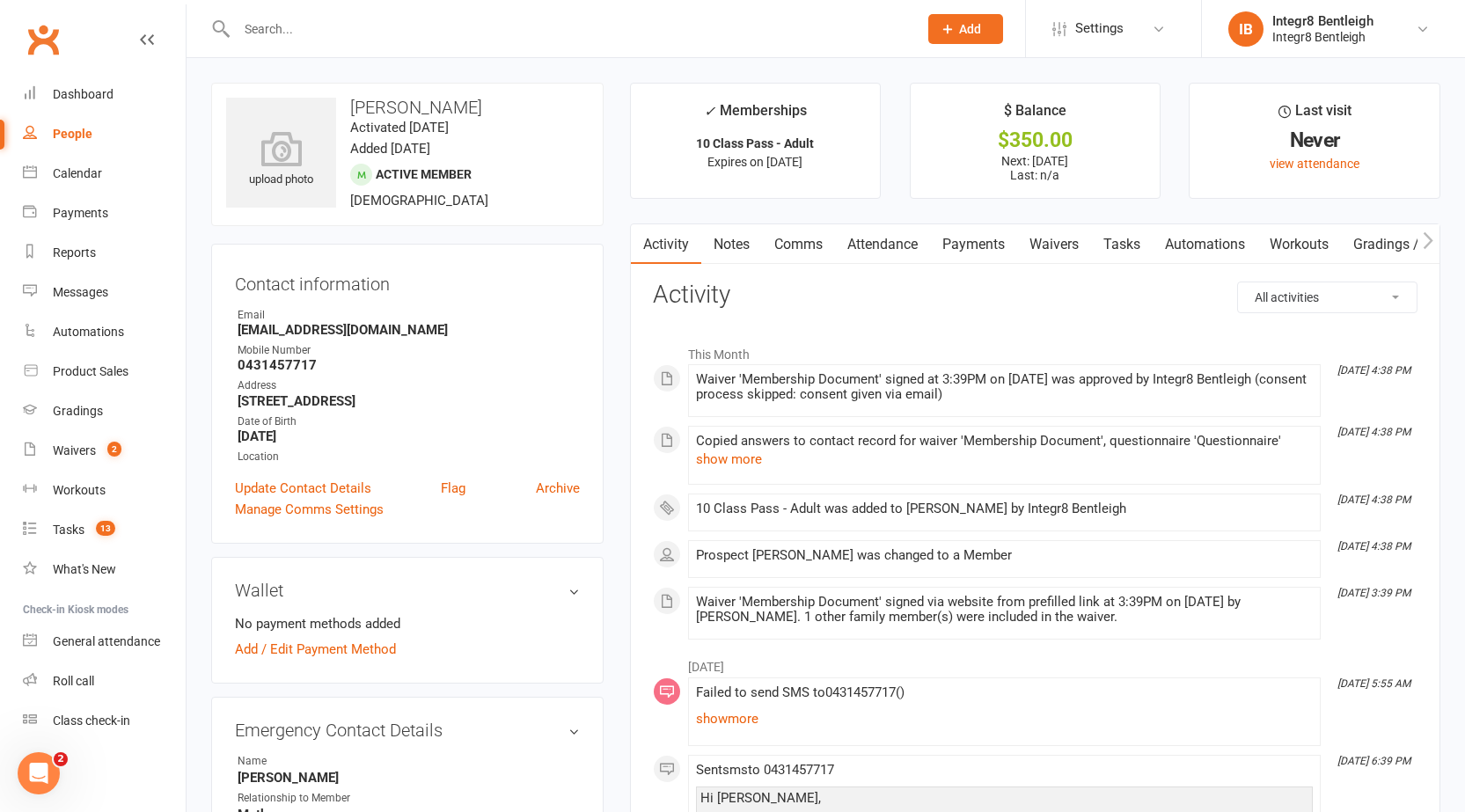
click at [718, 240] on link "Notes" at bounding box center [732, 244] width 61 height 41
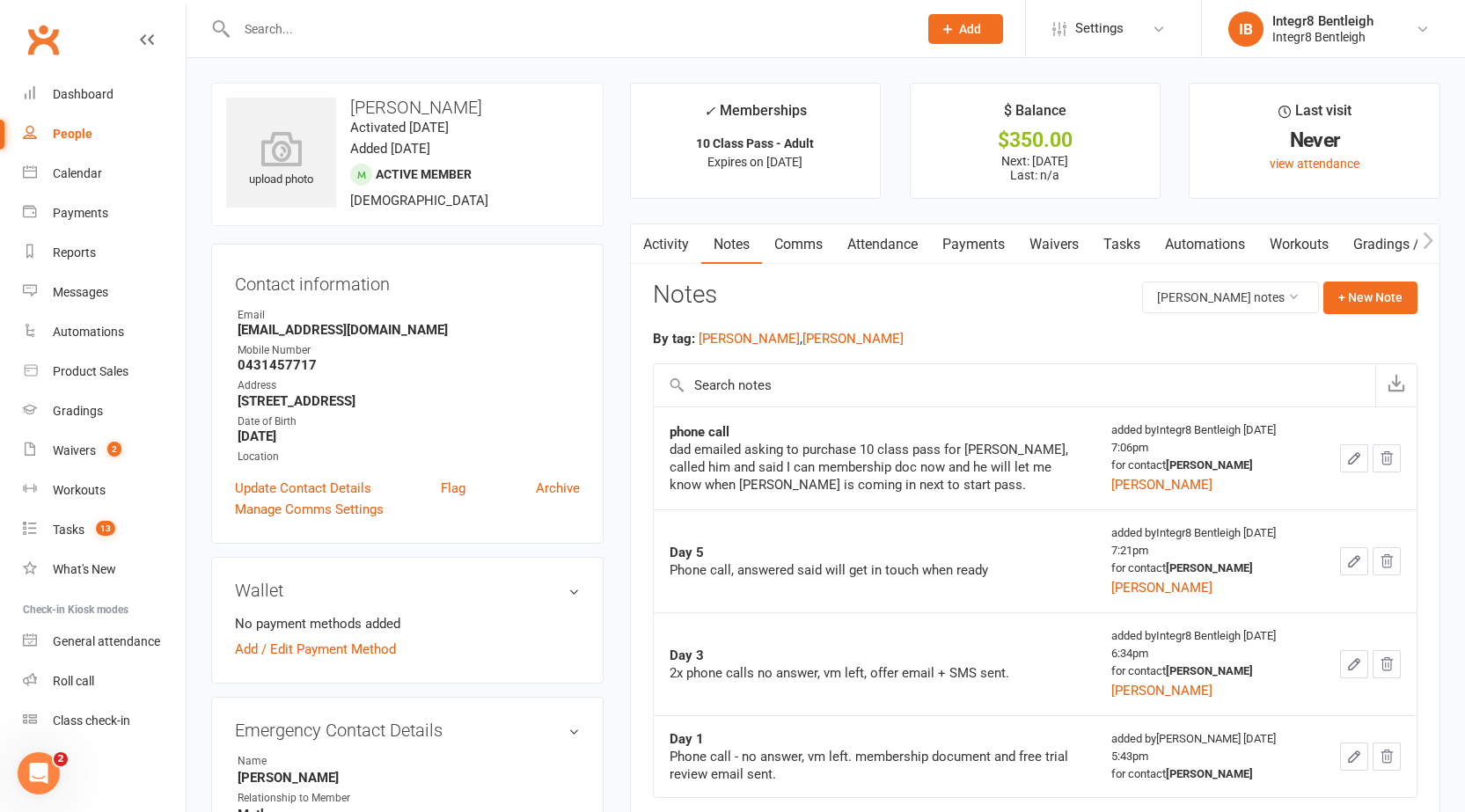
click at [887, 230] on link "Attendance" at bounding box center [882, 244] width 95 height 41
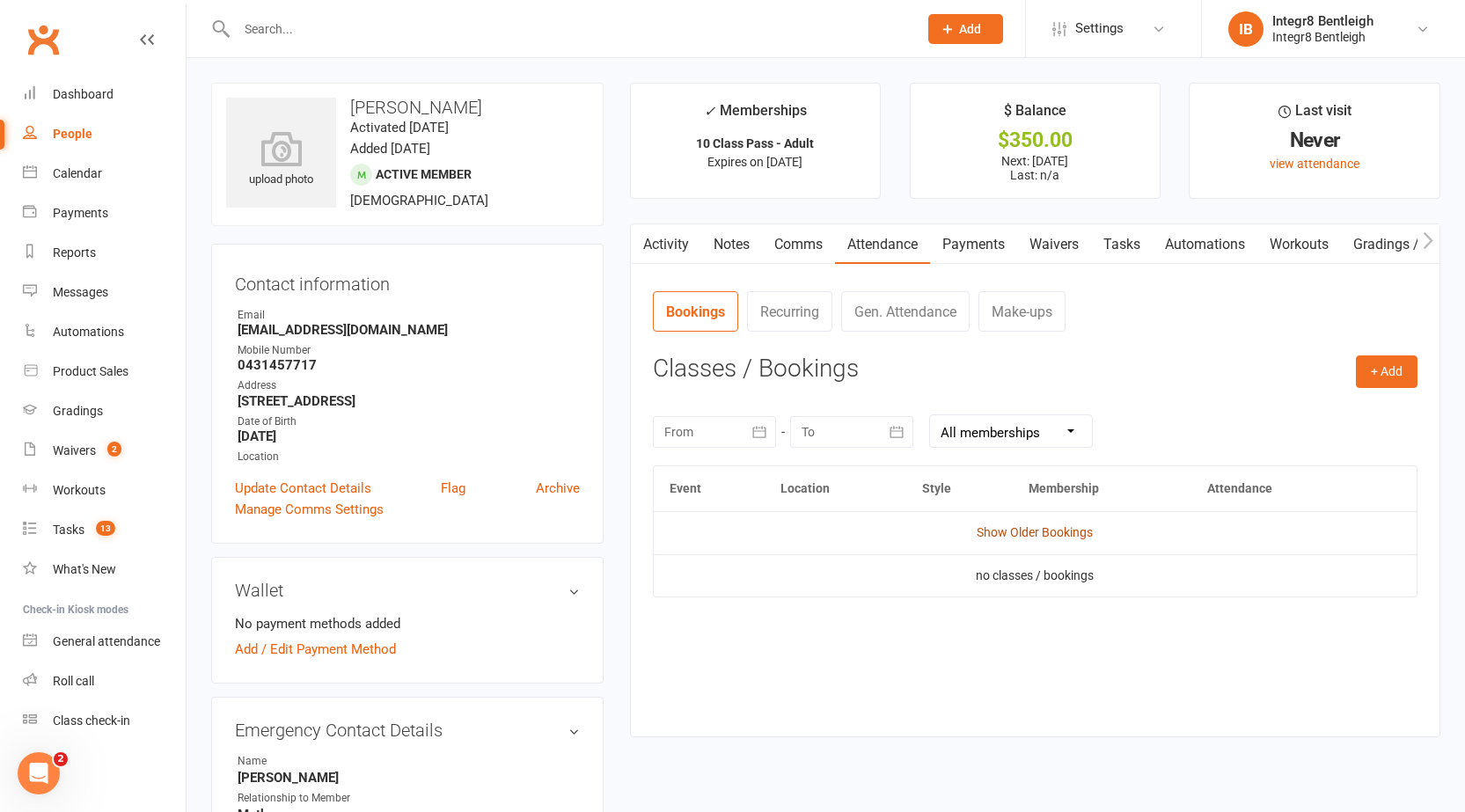
click at [1031, 538] on link "Show Older Bookings" at bounding box center [1034, 532] width 116 height 14
click at [1033, 533] on link "Hide Older Bookings" at bounding box center [1034, 532] width 110 height 14
click at [450, 30] on input "text" at bounding box center [568, 29] width 674 height 25
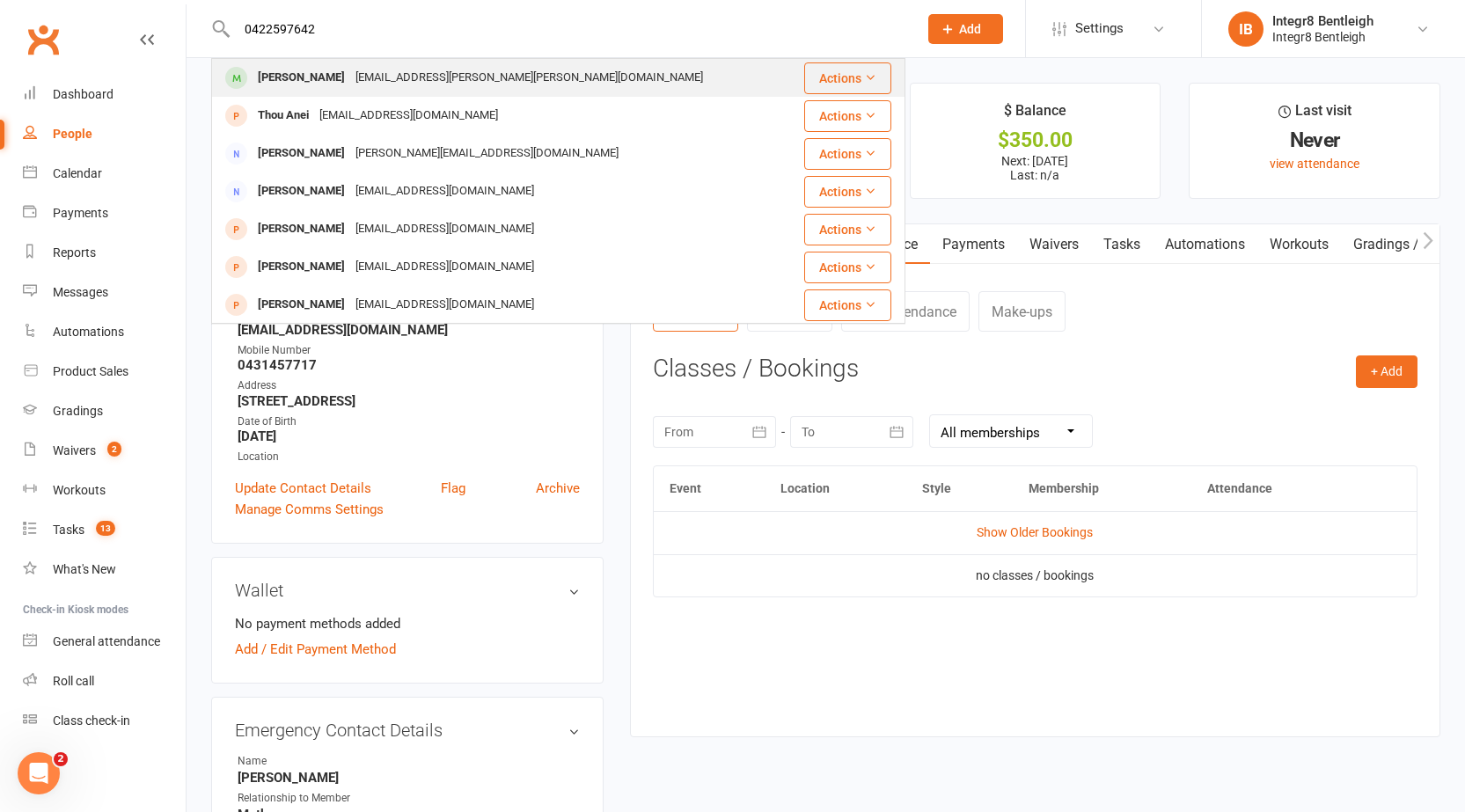
type input "0422597642"
click at [450, 70] on div "[EMAIL_ADDRESS][PERSON_NAME][PERSON_NAME][DOMAIN_NAME]" at bounding box center [529, 78] width 358 height 26
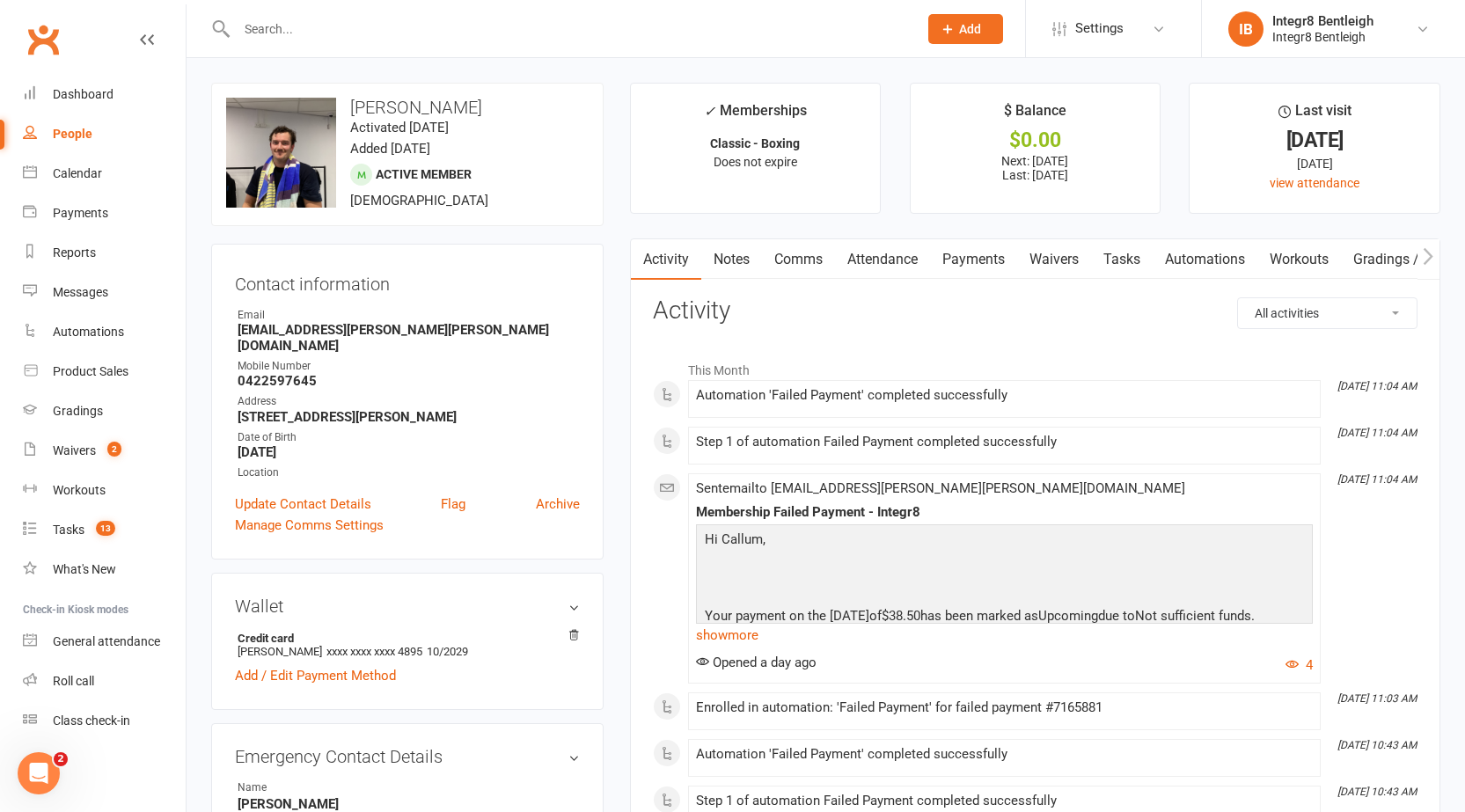
click at [962, 258] on link "Payments" at bounding box center [973, 259] width 87 height 41
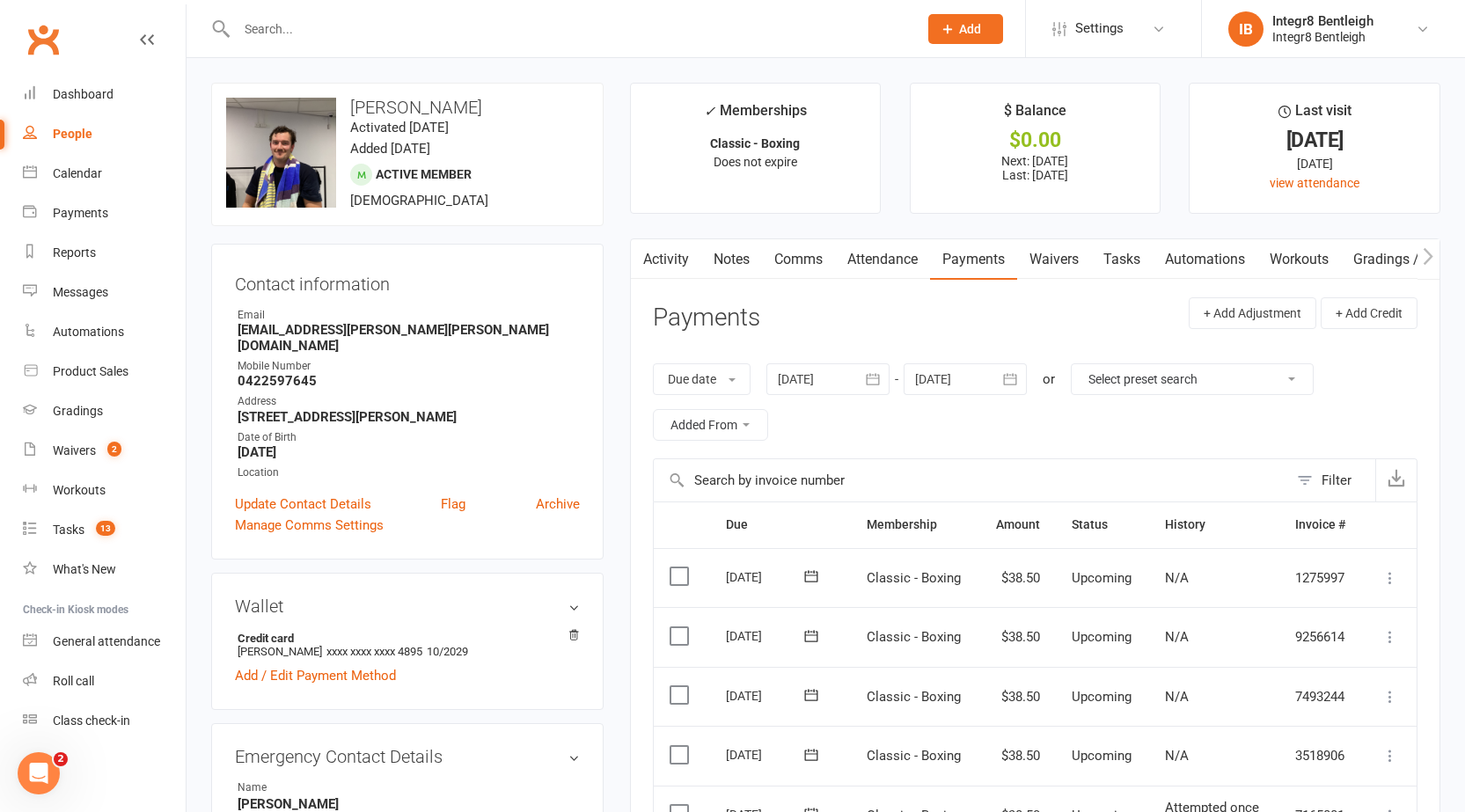
click at [1116, 385] on select "Select preset search All failures All skipped payments All pending payments Suc…" at bounding box center [1191, 380] width 241 height 30
select select "0"
click at [1084, 364] on select "Select preset search All failures All skipped payments All pending payments Suc…" at bounding box center [1191, 380] width 241 height 30
type input "12 Aug 2025"
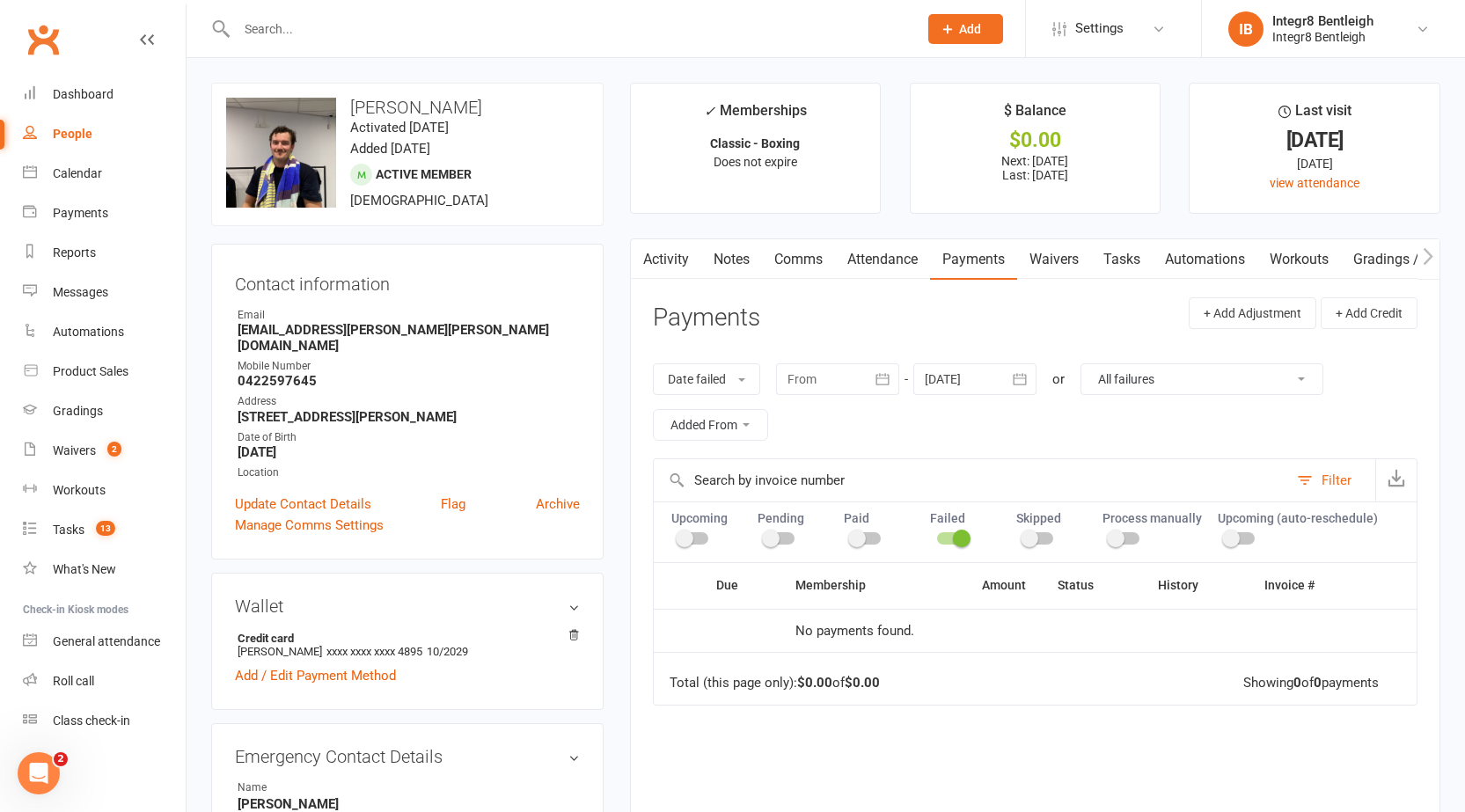
click at [1129, 389] on select "All failures All skipped payments All pending payments Successful payments (las…" at bounding box center [1201, 380] width 241 height 30
select select "6"
click at [1081, 364] on select "All failures All skipped payments All pending payments Successful payments (las…" at bounding box center [1201, 380] width 241 height 30
type input "12 Jul 2025"
type input "09 Sep 2025"
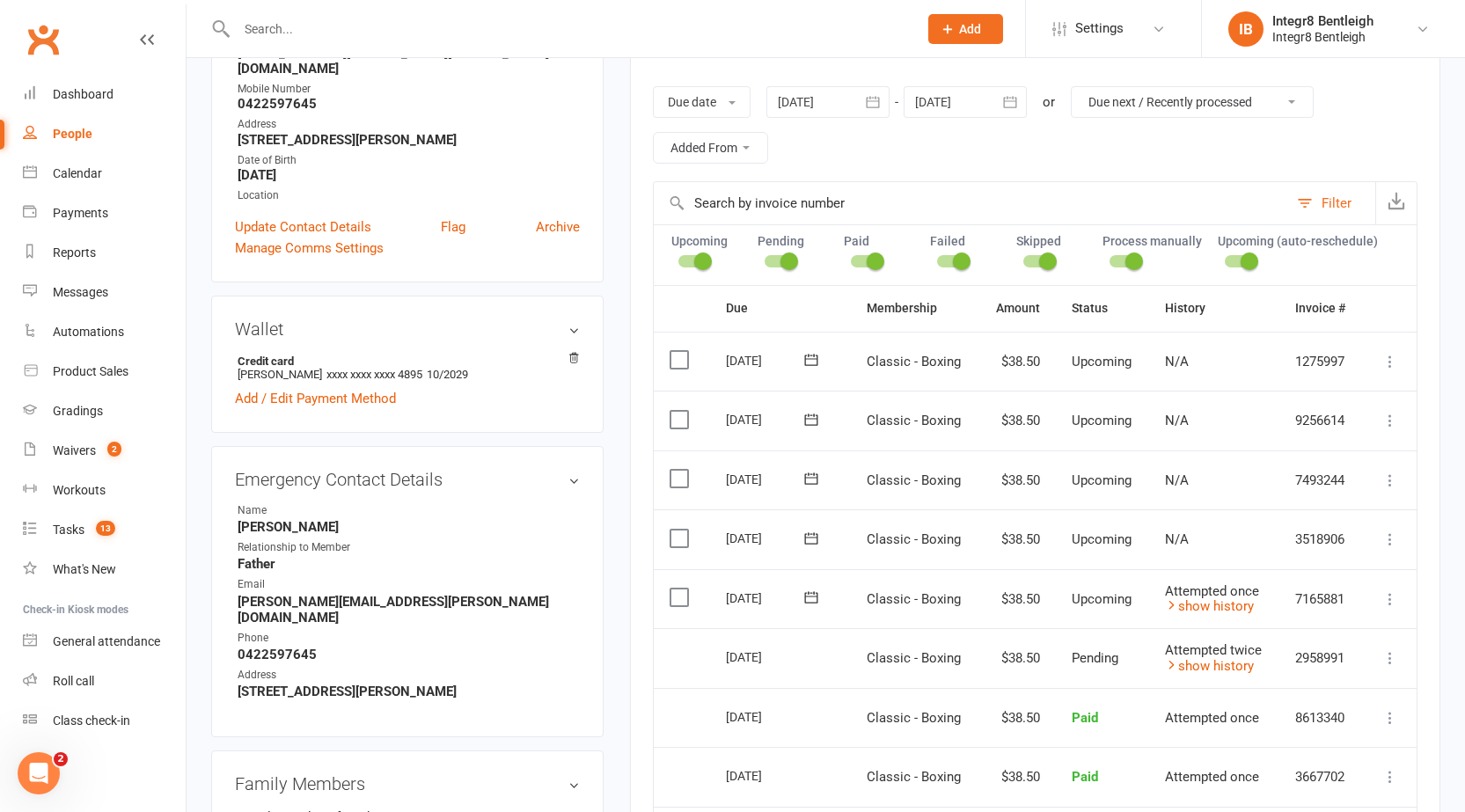
scroll to position [352, 0]
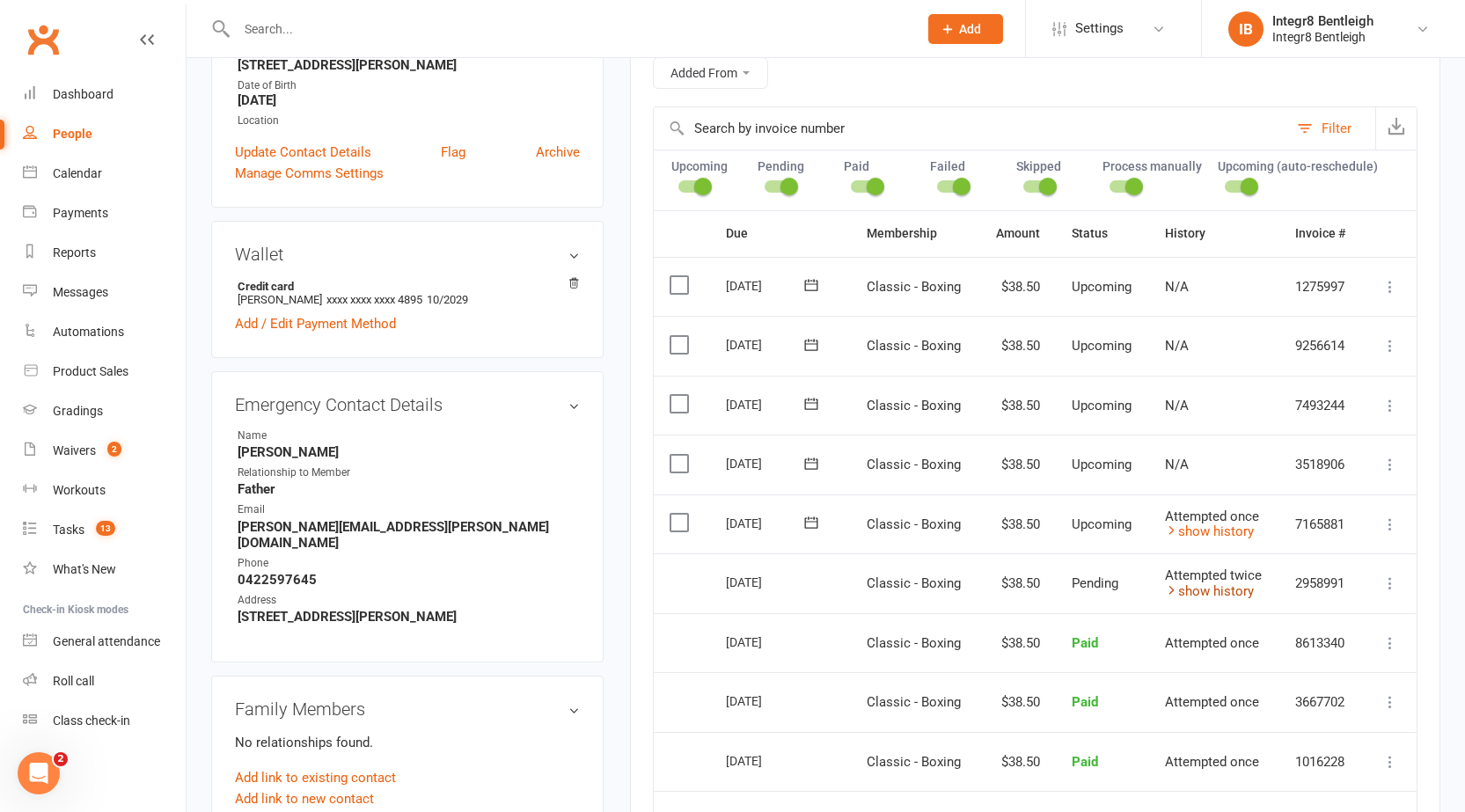
click at [1169, 590] on icon at bounding box center [1172, 590] width 13 height 13
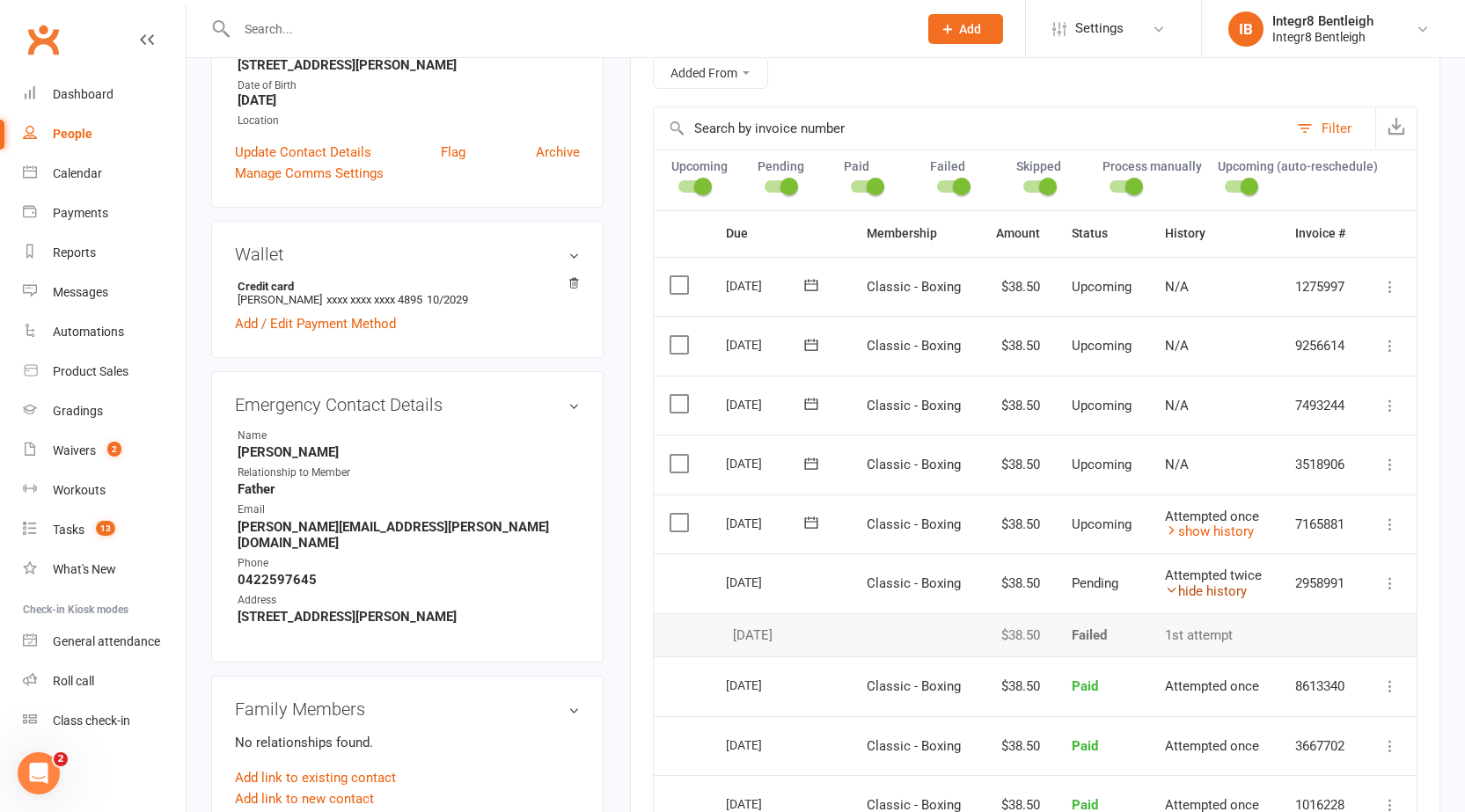
click at [1169, 590] on icon at bounding box center [1172, 590] width 13 height 13
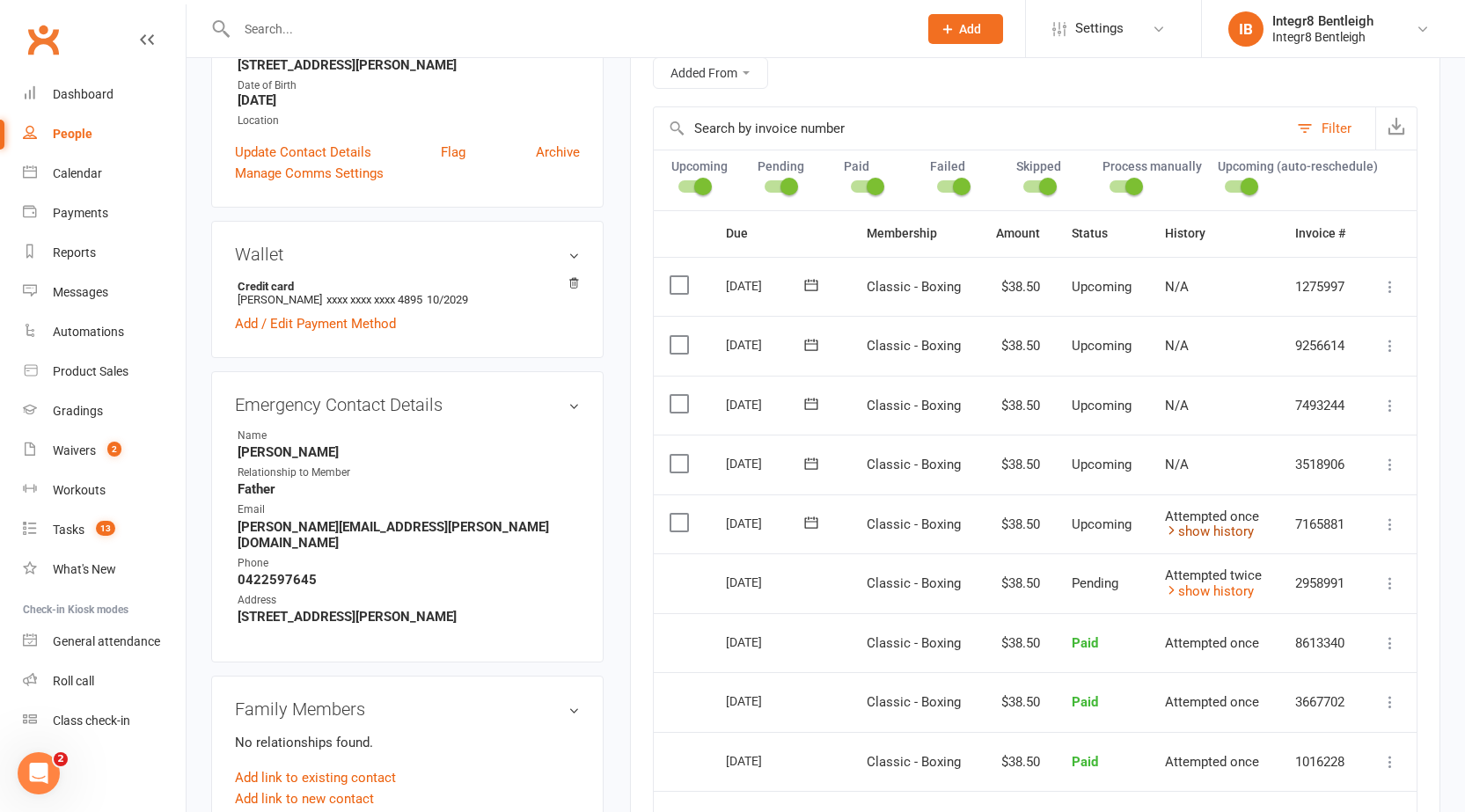
click at [1167, 531] on icon at bounding box center [1172, 530] width 13 height 13
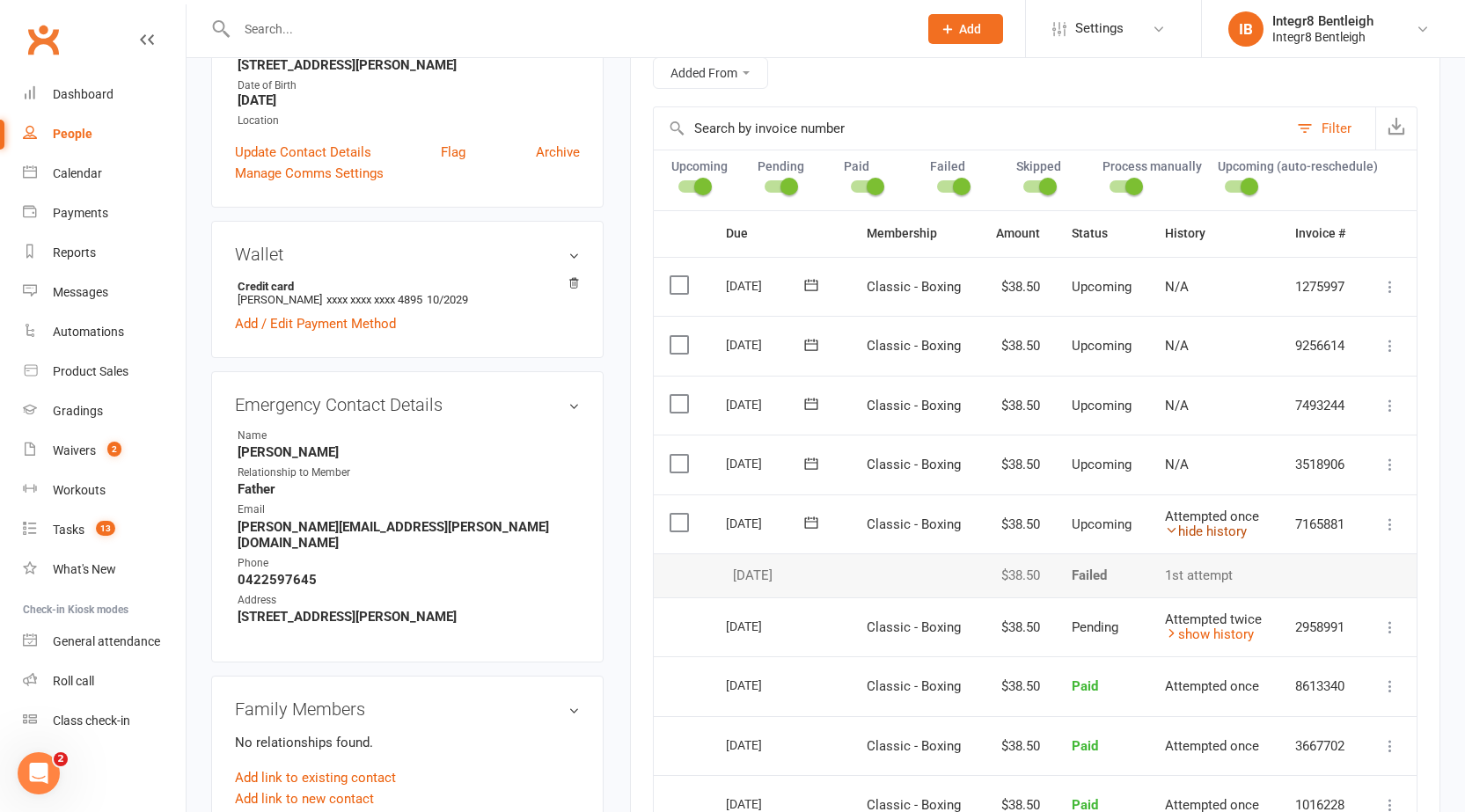
click at [1167, 531] on icon at bounding box center [1172, 530] width 13 height 13
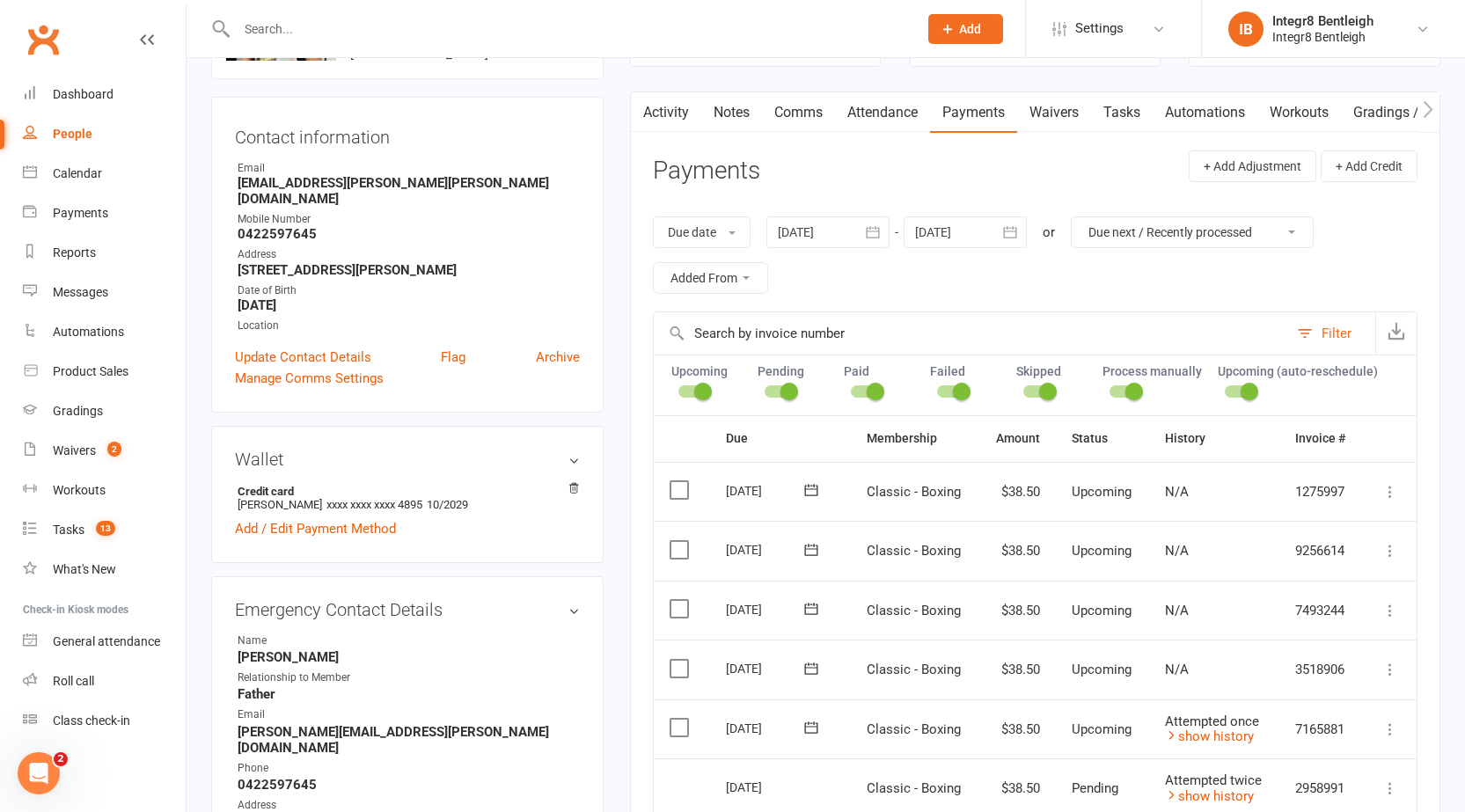
scroll to position [0, 0]
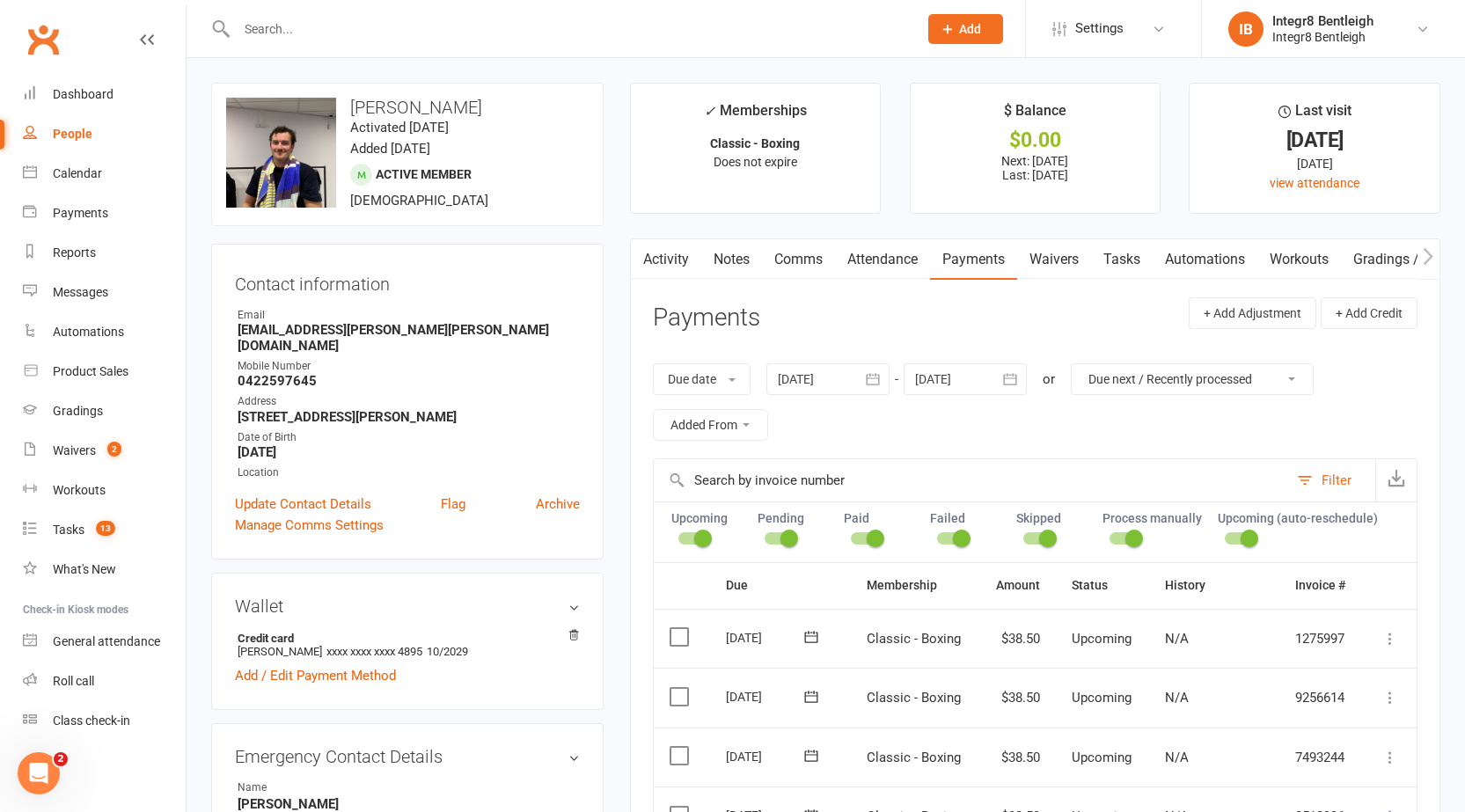
click at [407, 32] on input "text" at bounding box center [568, 29] width 674 height 25
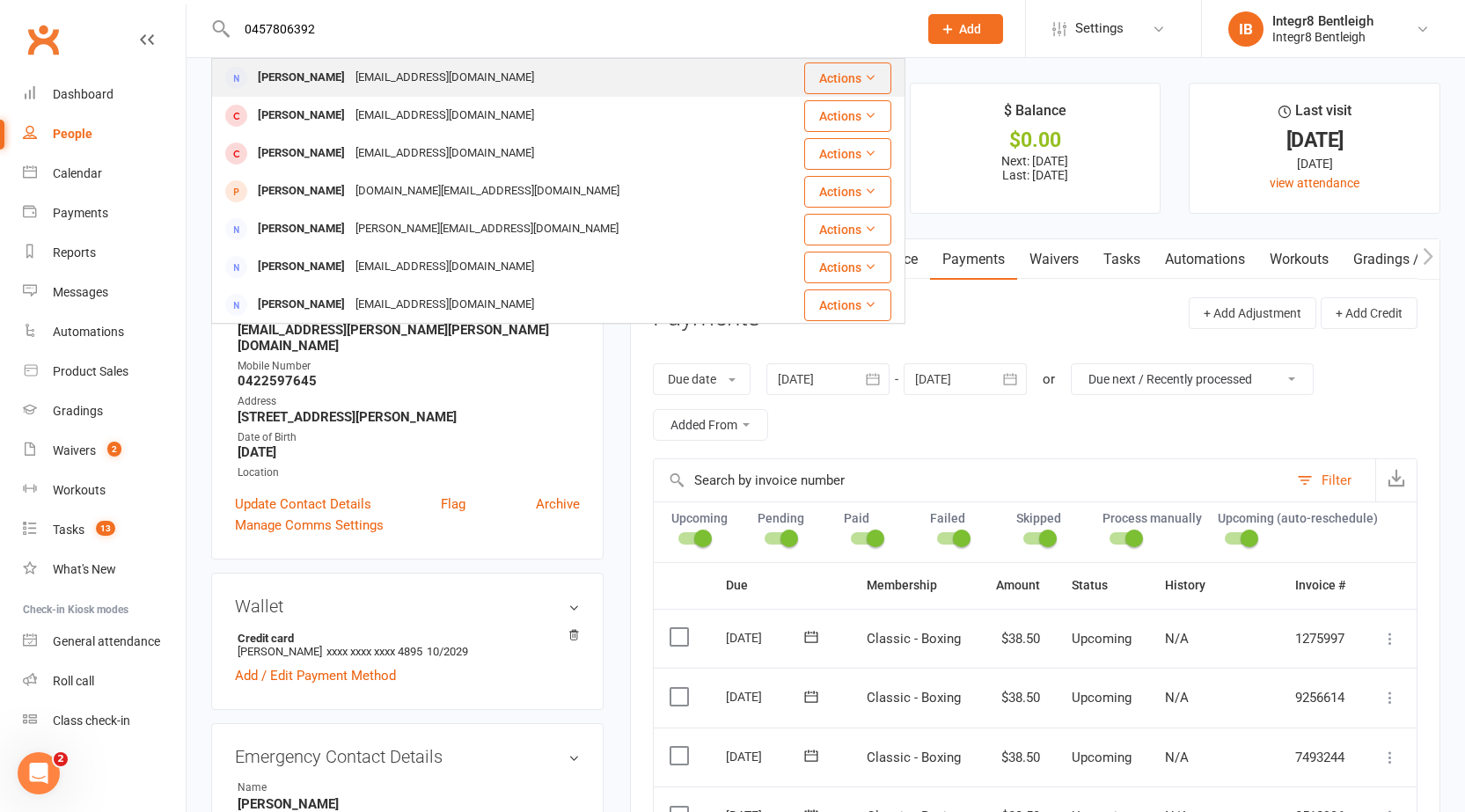
type input "0457806392"
click at [424, 67] on div "anumgaur@yahoo.com.au" at bounding box center [445, 78] width 189 height 26
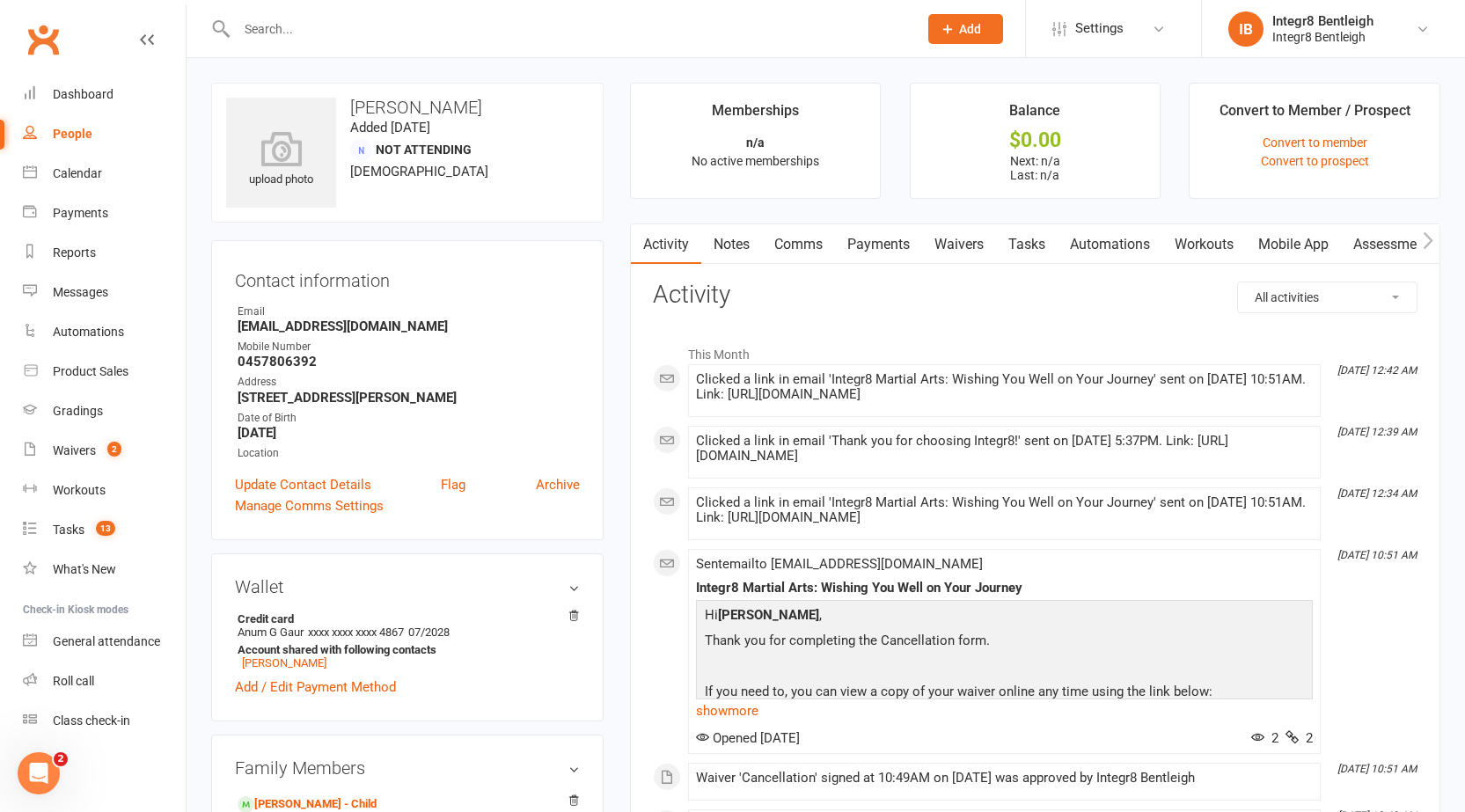
click at [732, 255] on link "Notes" at bounding box center [732, 244] width 61 height 41
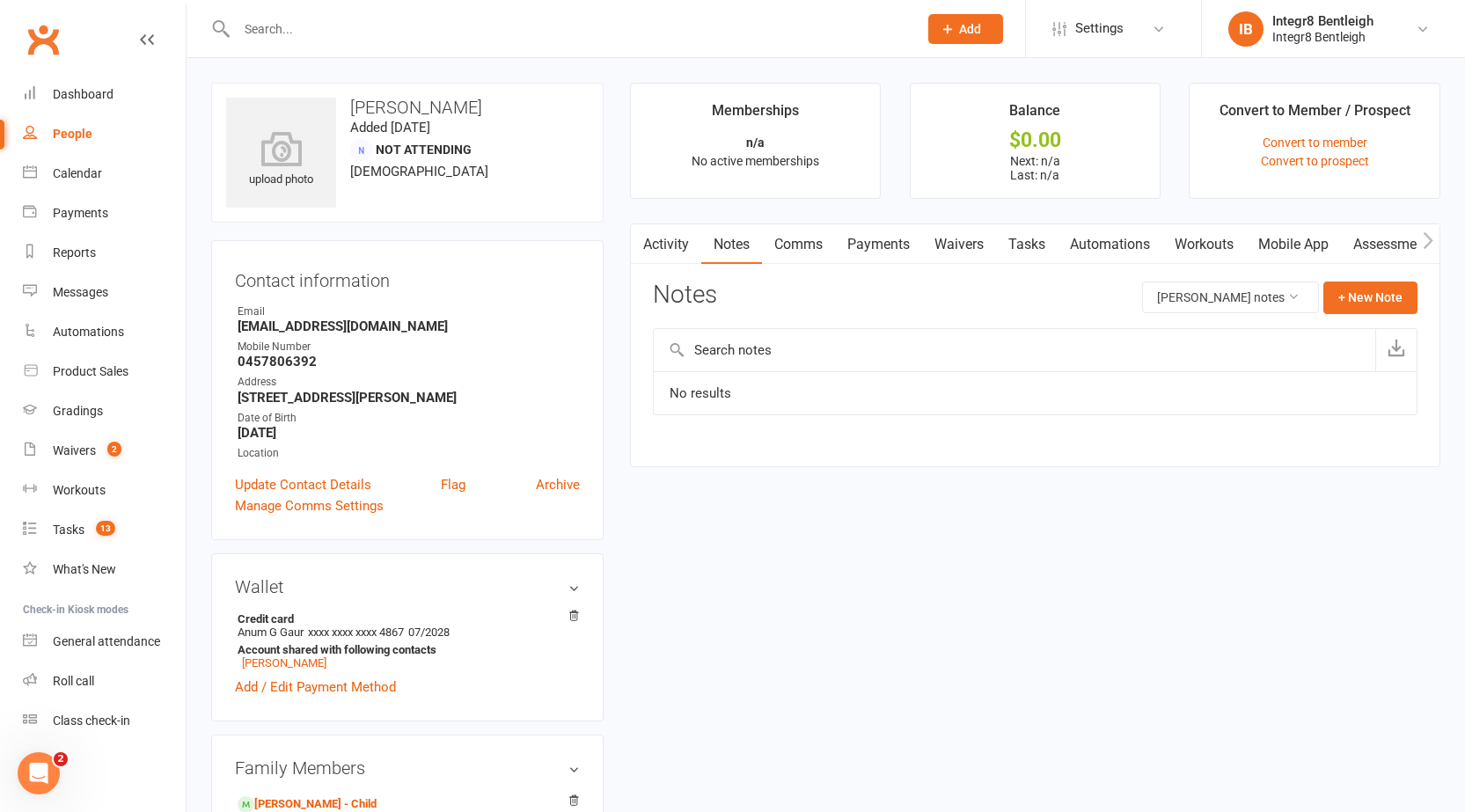
click at [655, 243] on link "Activity" at bounding box center [665, 244] width 70 height 41
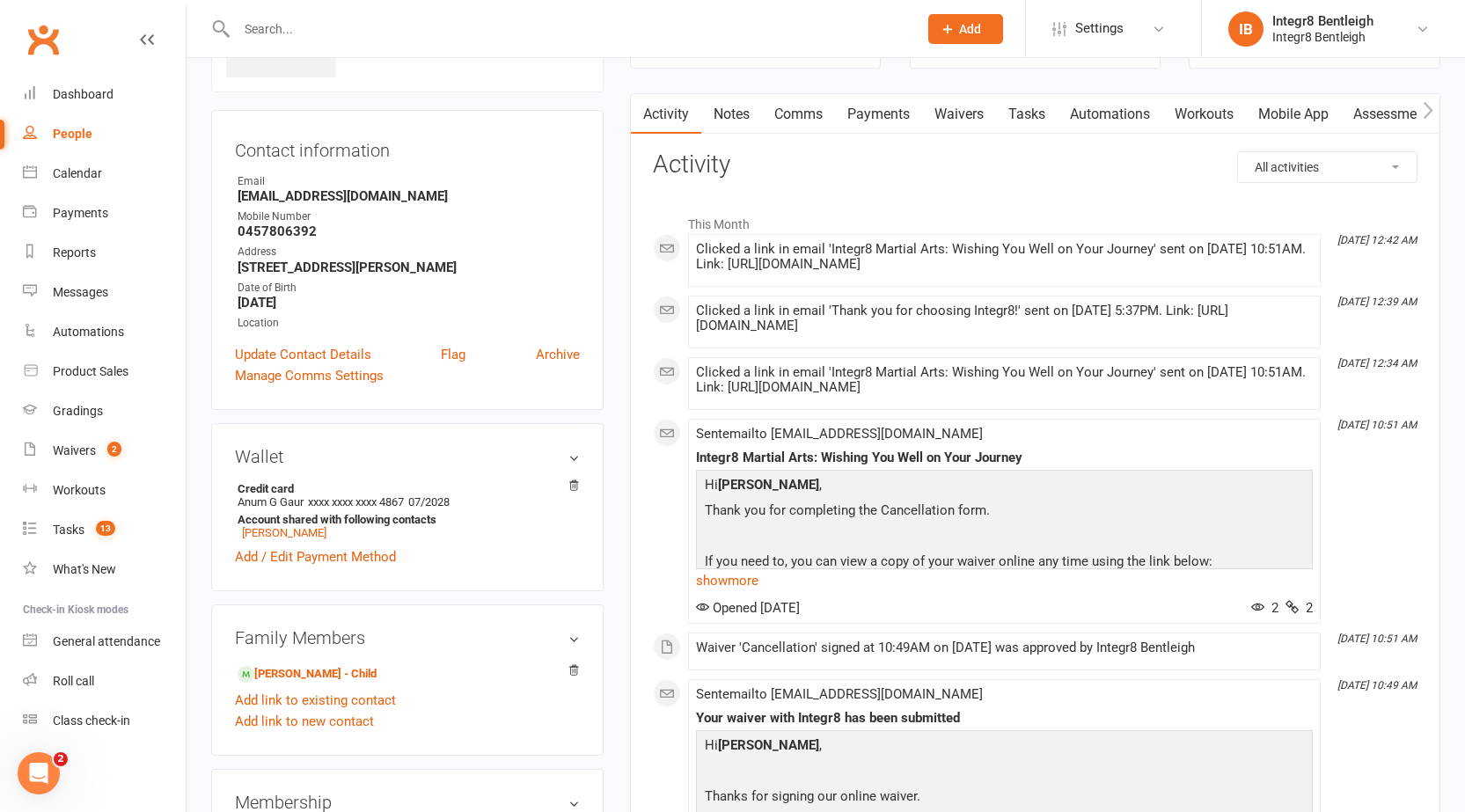
scroll to position [264, 0]
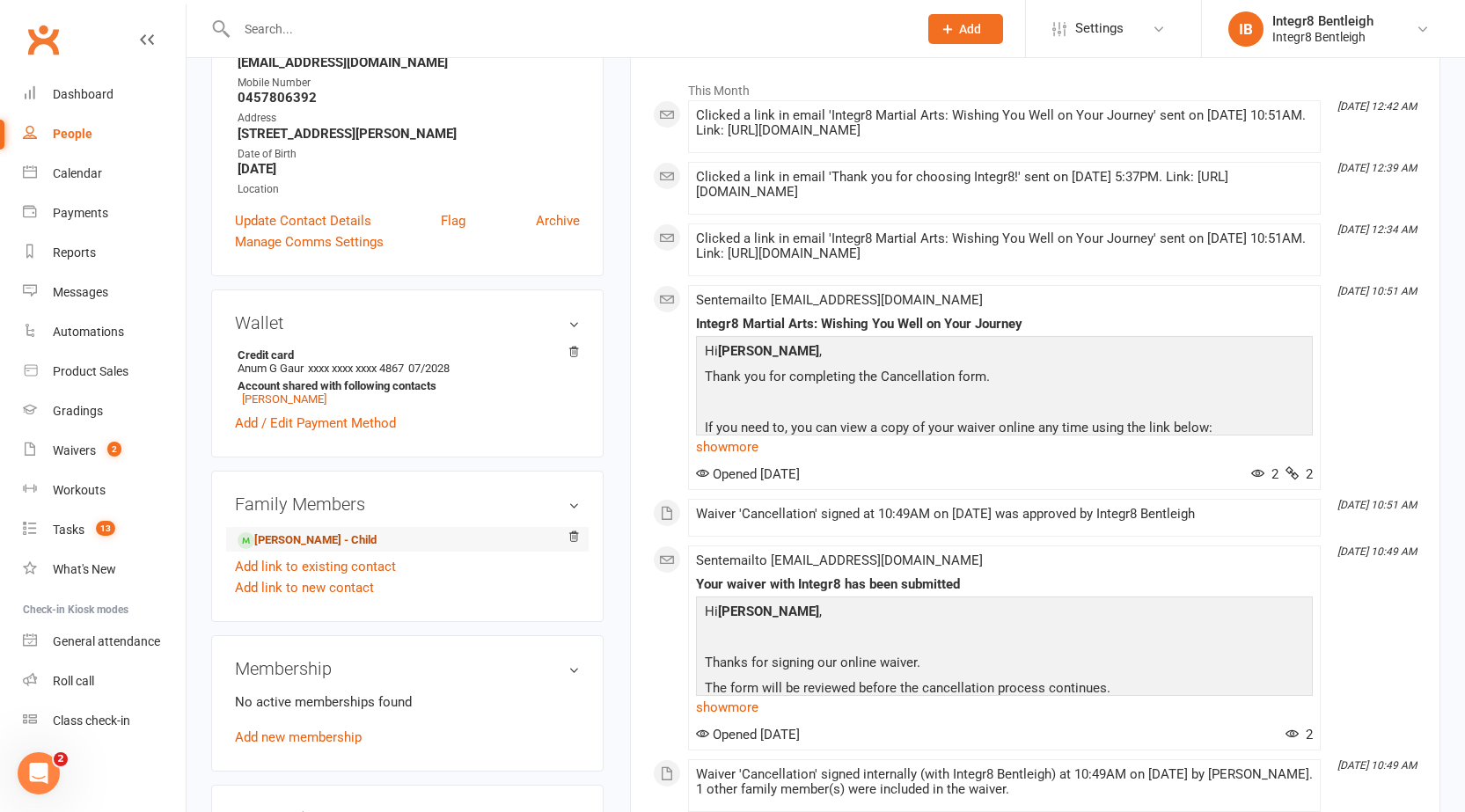
click at [297, 547] on link "Amogh Gaur - Child" at bounding box center [307, 540] width 139 height 19
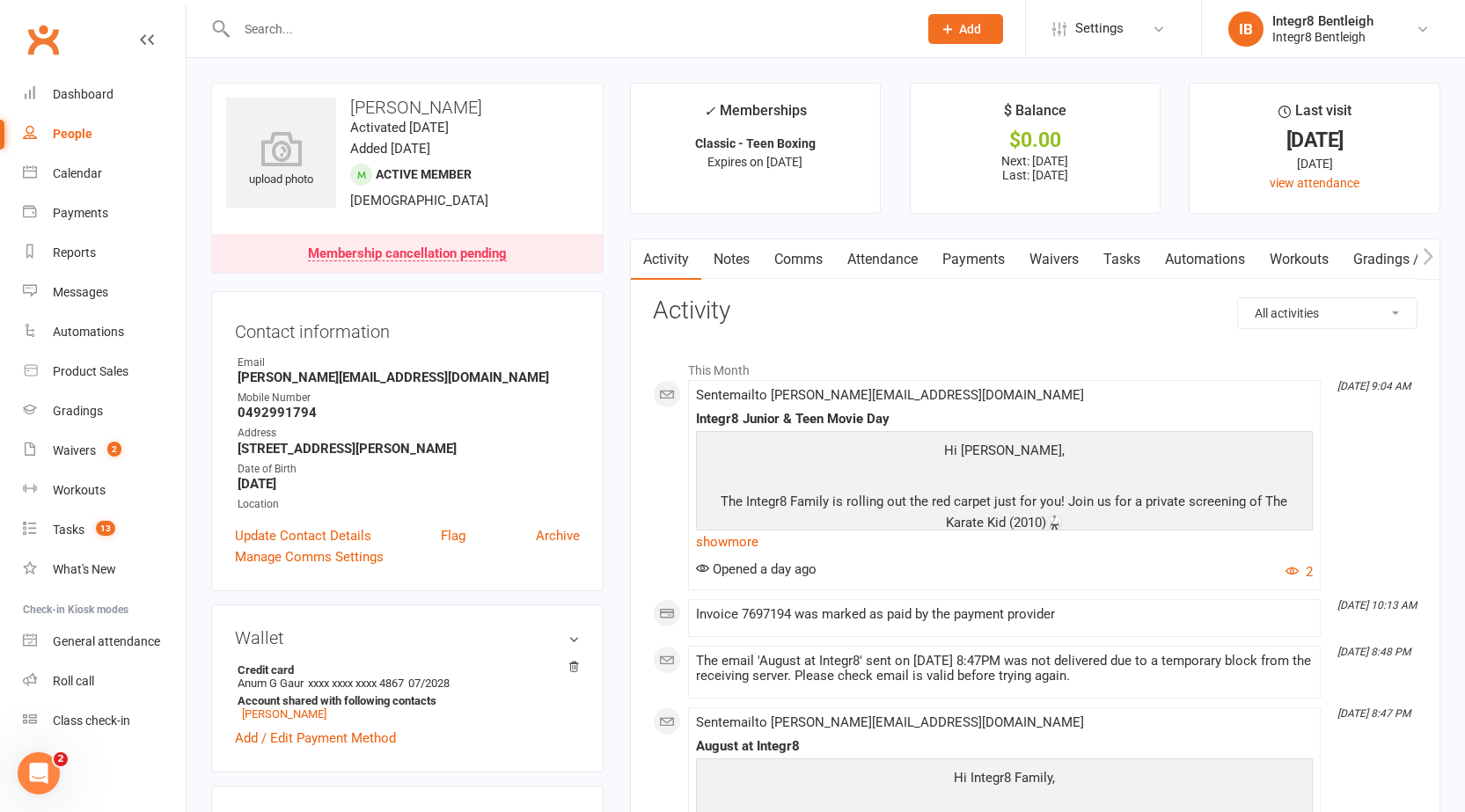
click at [730, 266] on link "Notes" at bounding box center [732, 259] width 61 height 41
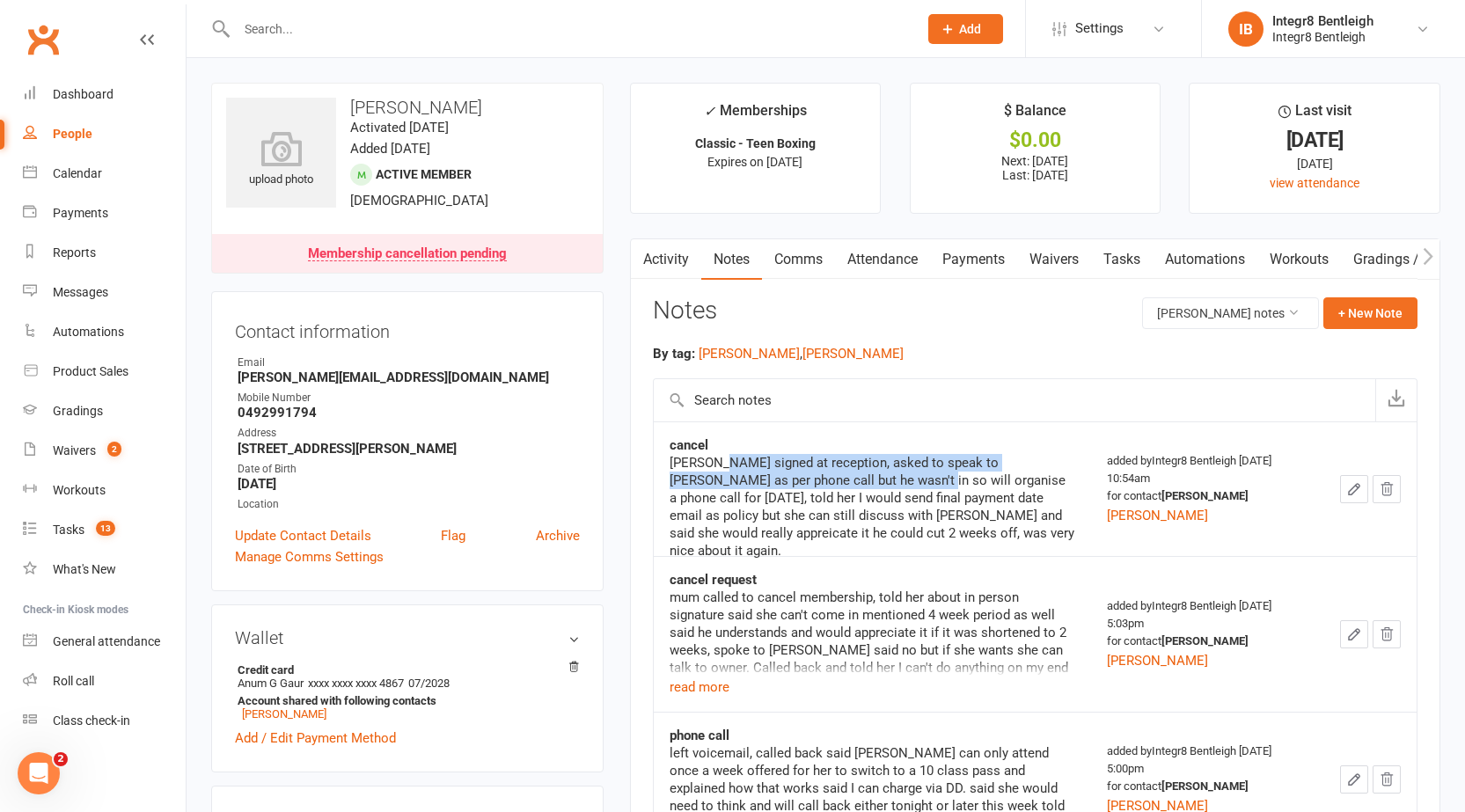
drag, startPoint x: 726, startPoint y: 467, endPoint x: 855, endPoint y: 489, distance: 130.9
click at [855, 489] on div "mum signed at reception, asked to speak to Phil as per phone call but he wasn't…" at bounding box center [872, 507] width 406 height 106
click at [874, 507] on div "mum signed at reception, asked to speak to Phil as per phone call but he wasn't…" at bounding box center [872, 507] width 406 height 106
click at [662, 258] on link "Activity" at bounding box center [665, 259] width 70 height 41
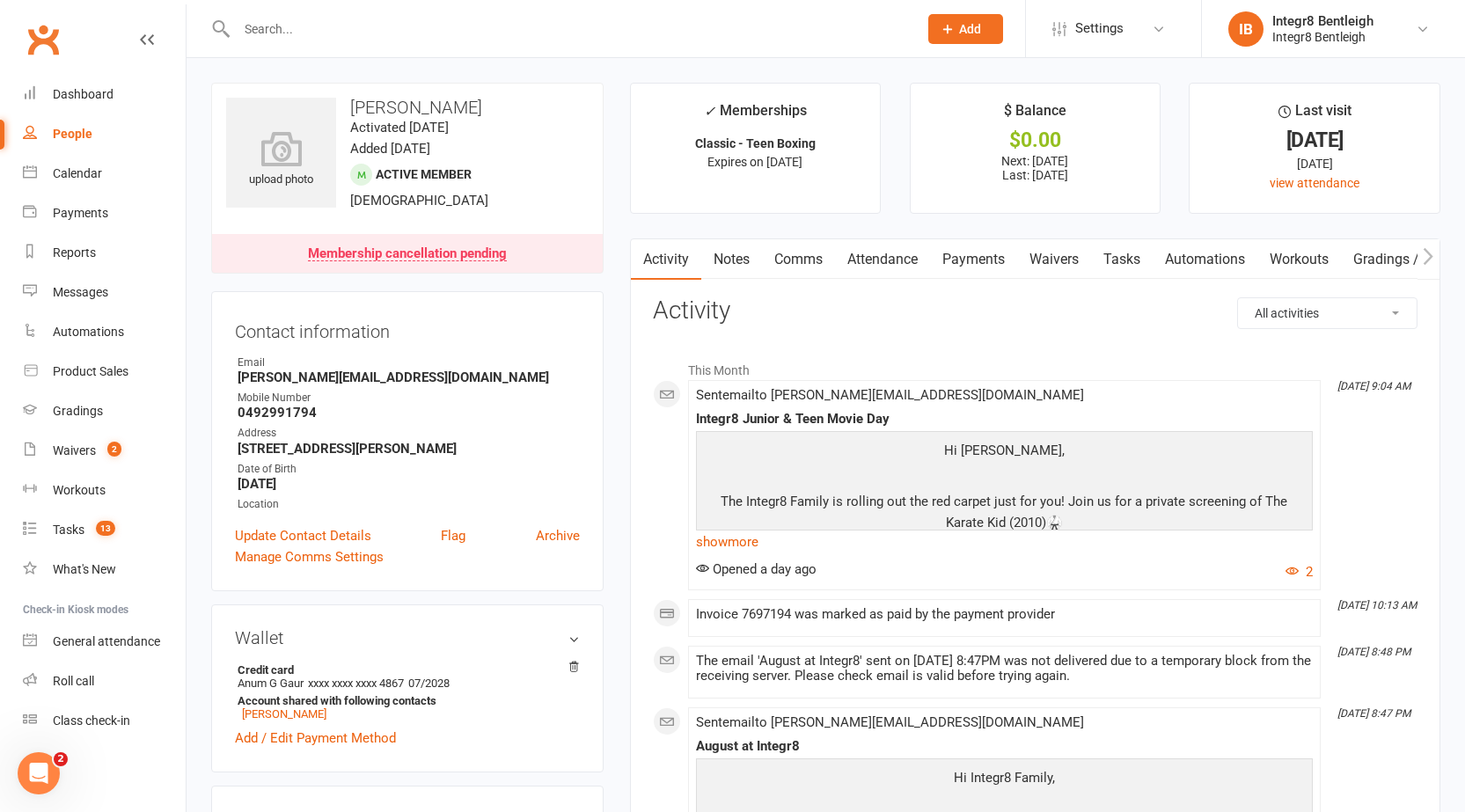
click at [71, 132] on div "People" at bounding box center [73, 133] width 40 height 14
select select "100"
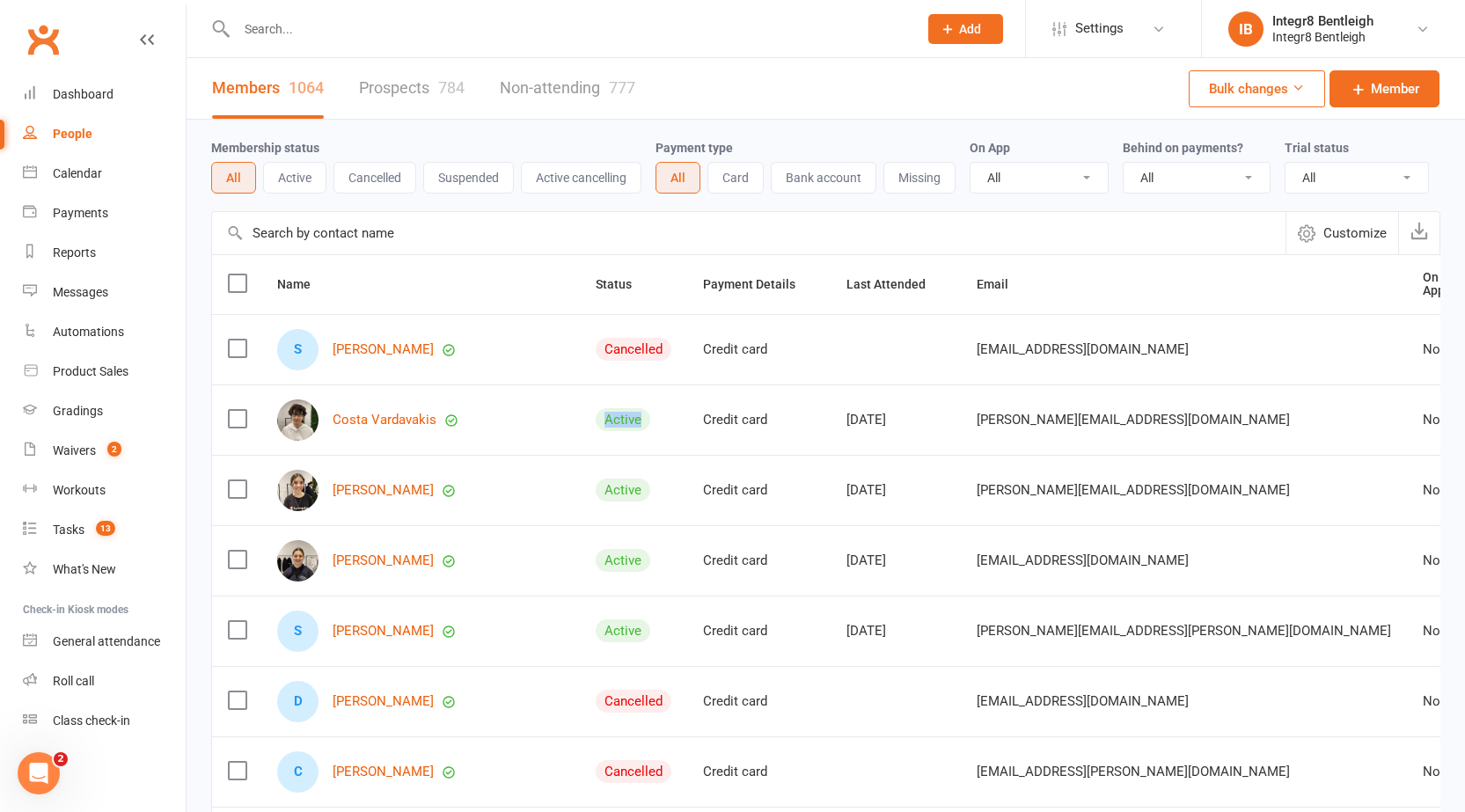
drag, startPoint x: 542, startPoint y: 416, endPoint x: 574, endPoint y: 415, distance: 32.0
click at [595, 415] on div "Active" at bounding box center [623, 419] width 55 height 23
click at [588, 411] on td "Active" at bounding box center [633, 419] width 107 height 70
